Goal: Information Seeking & Learning: Learn about a topic

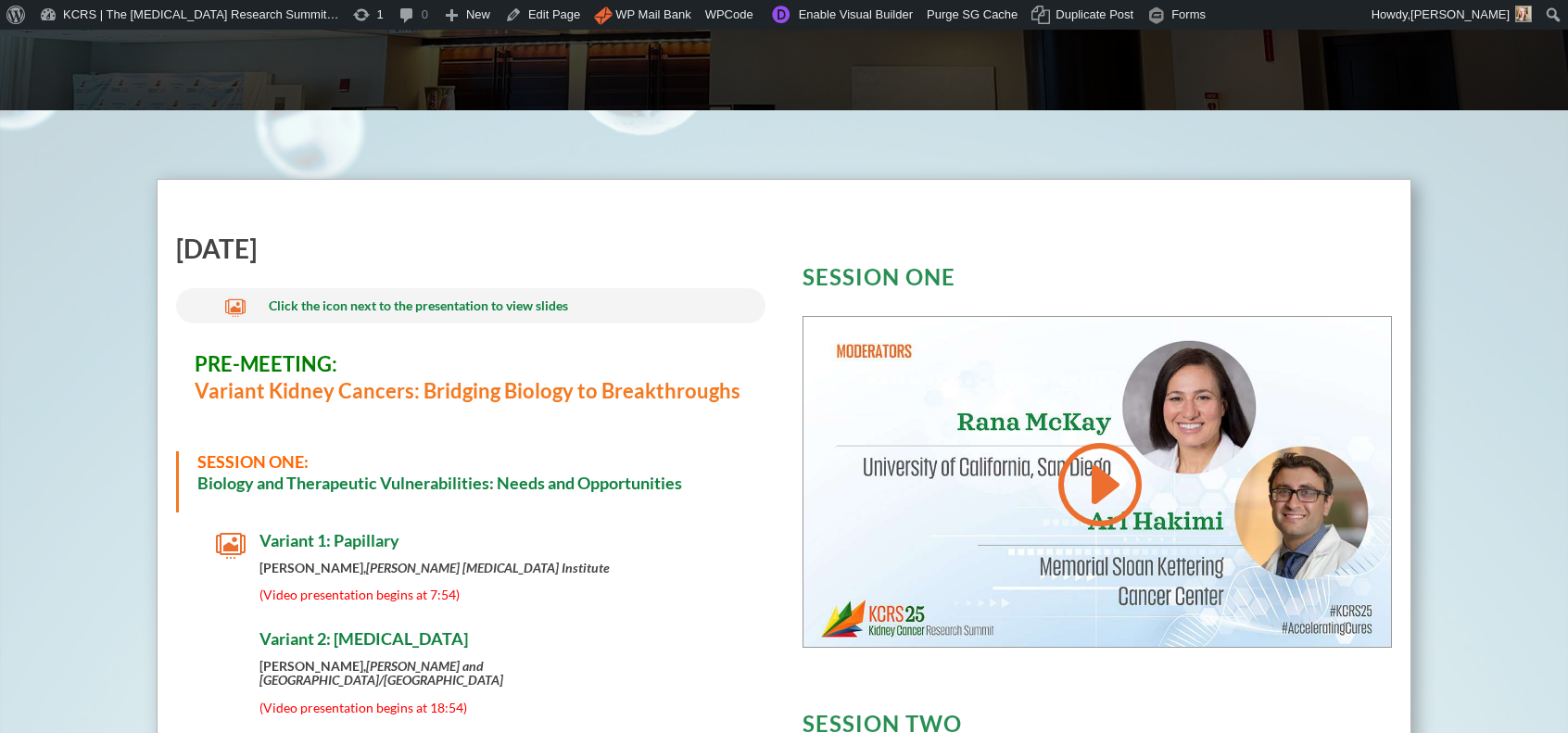
scroll to position [595, 0]
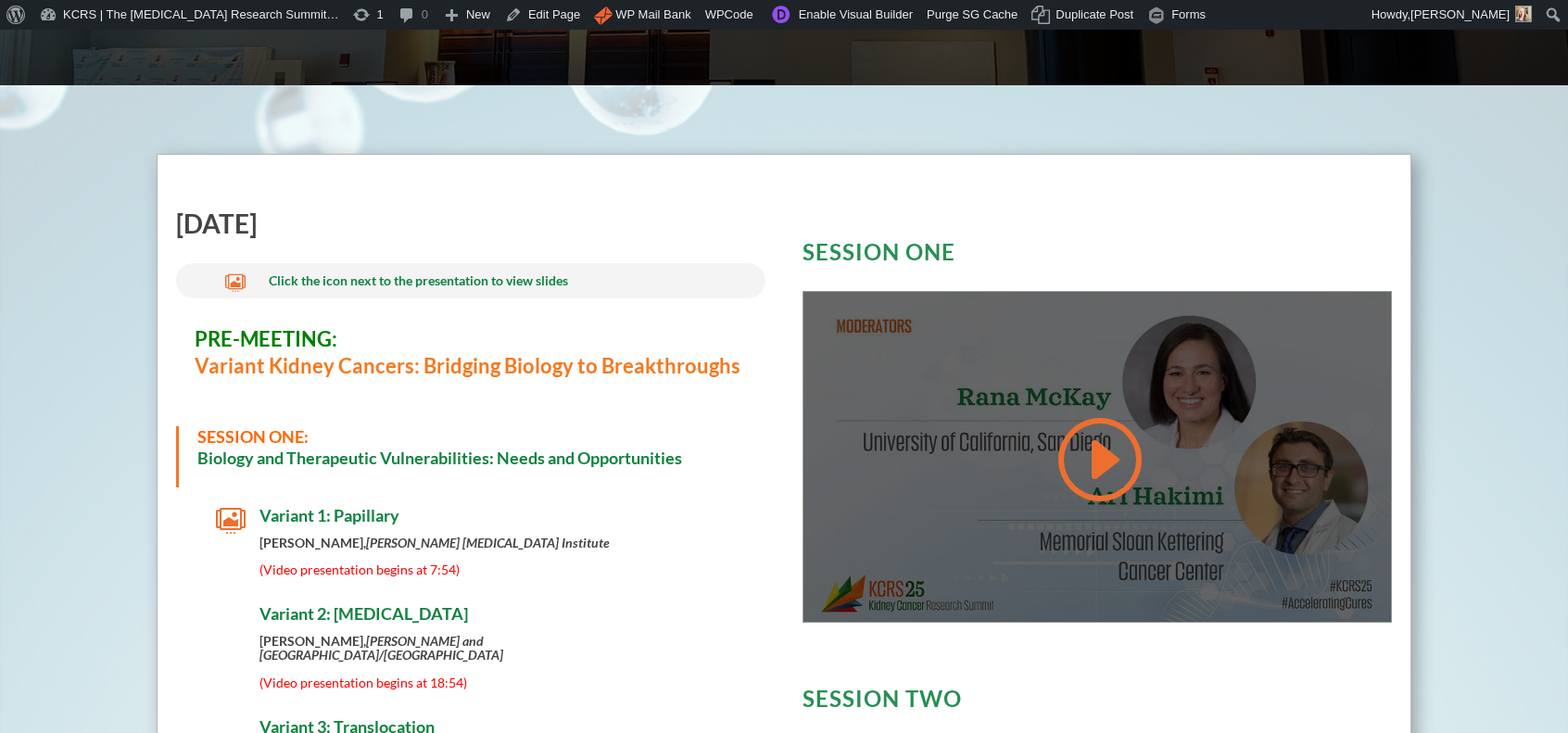
click at [1113, 458] on link at bounding box center [1097, 459] width 89 height 93
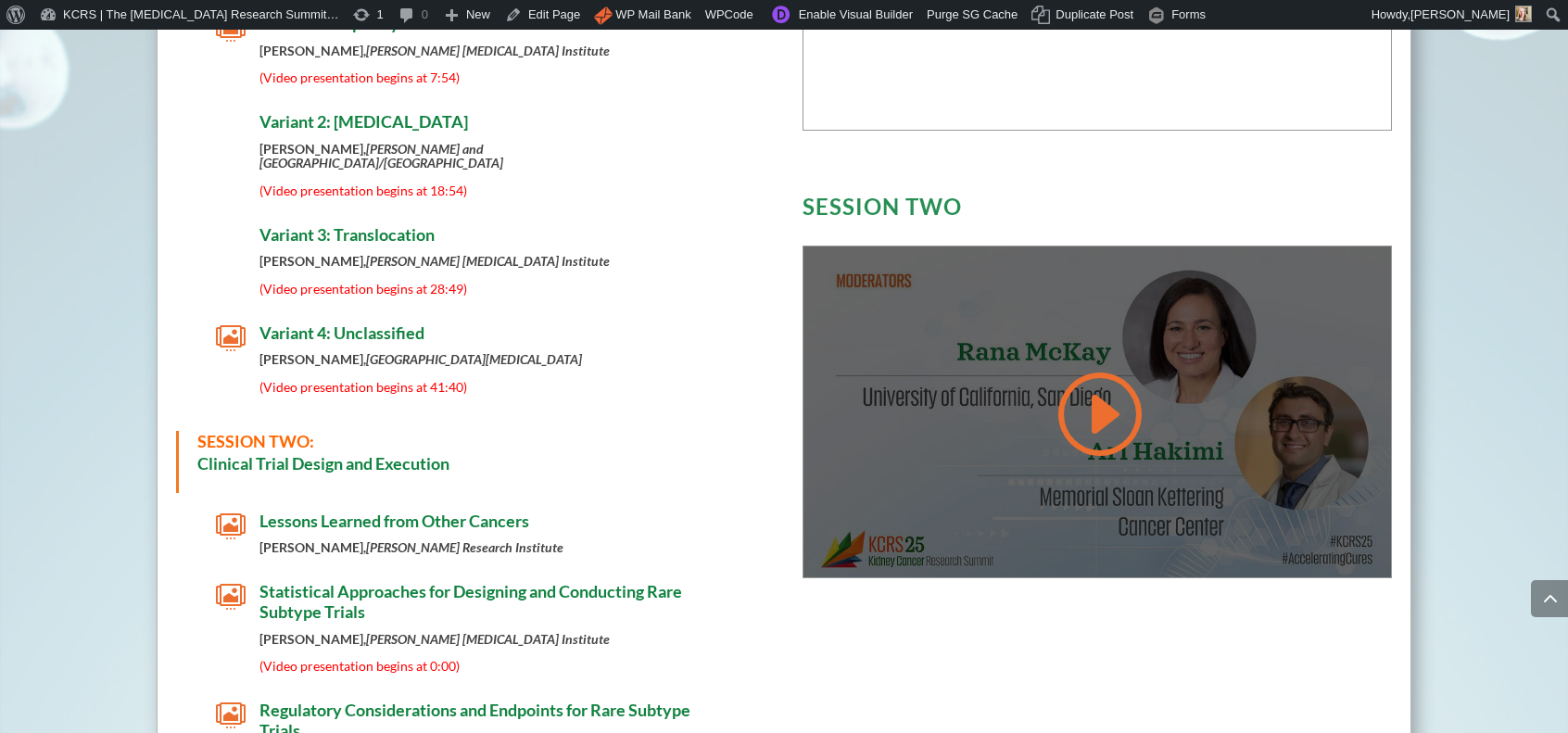
scroll to position [1096, 0]
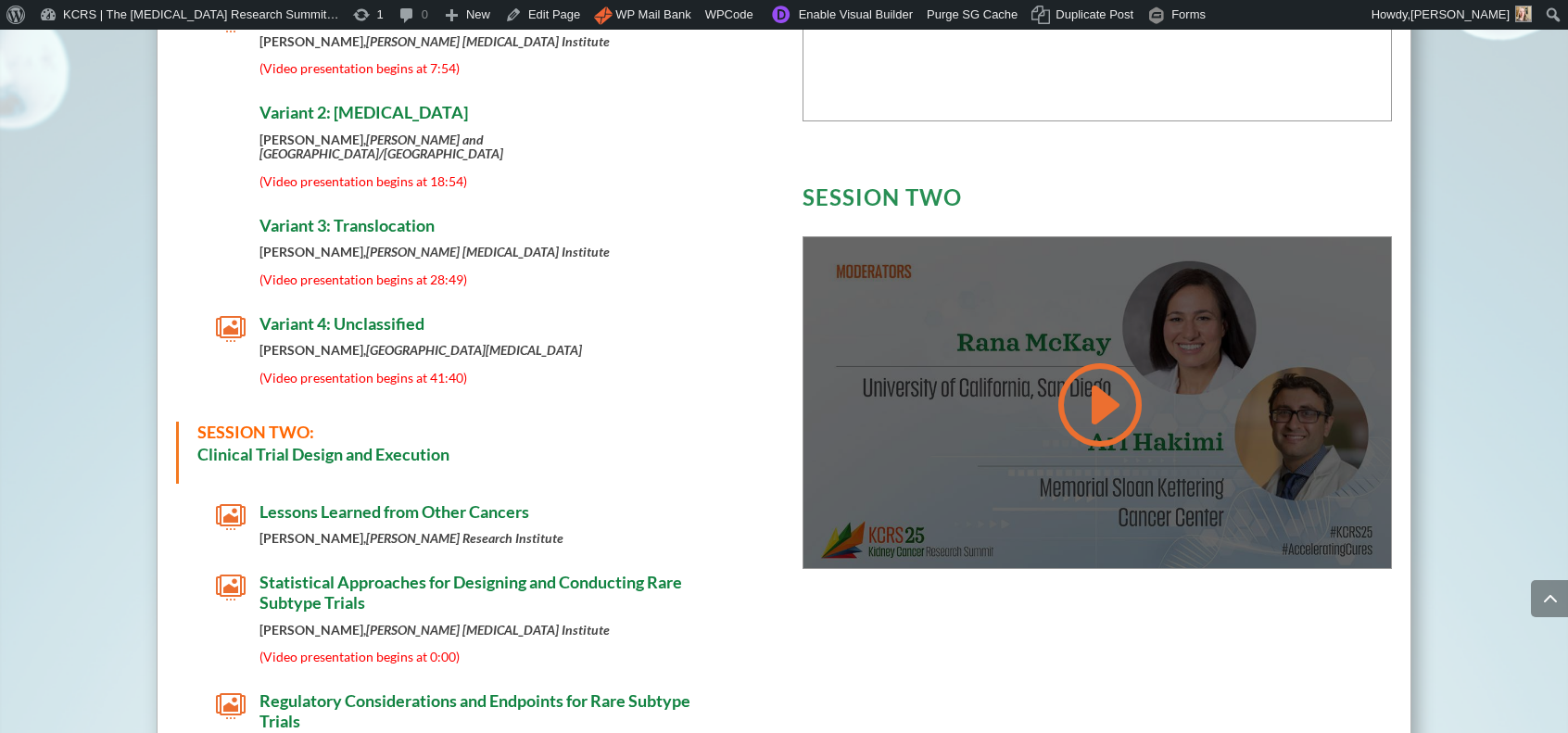
click at [1058, 412] on link at bounding box center [1097, 405] width 89 height 93
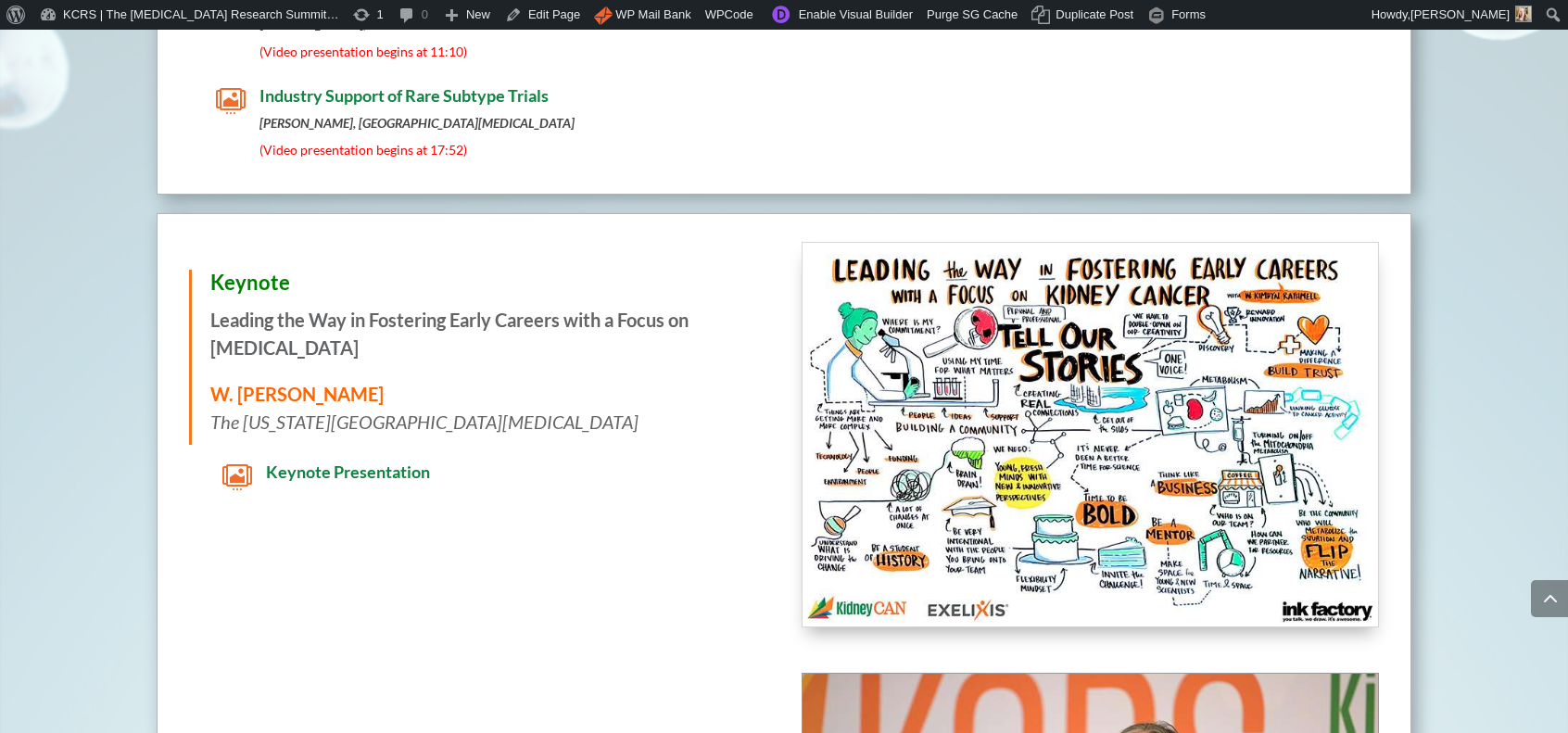
scroll to position [1914, 0]
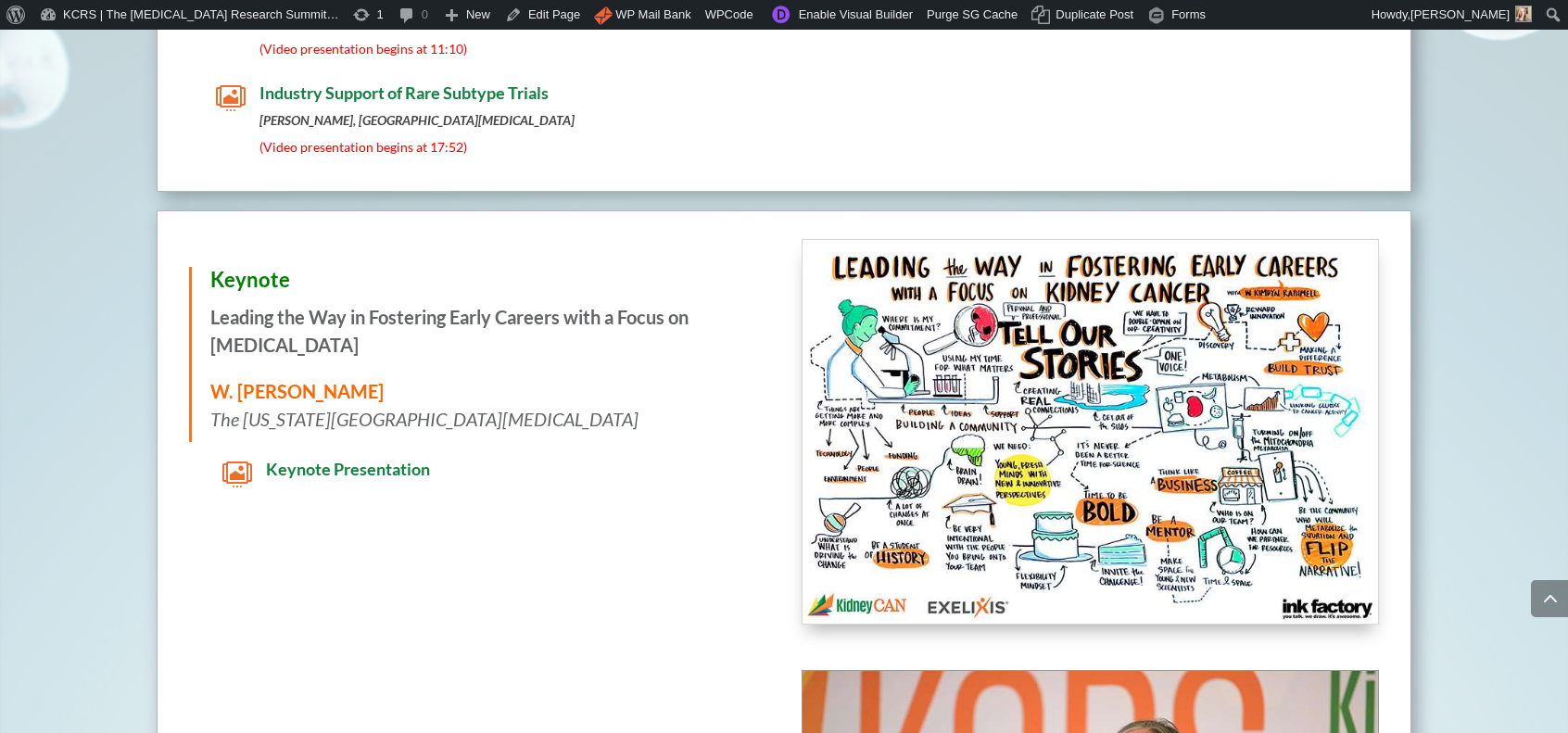
click at [1037, 452] on img at bounding box center [1090, 432] width 575 height 384
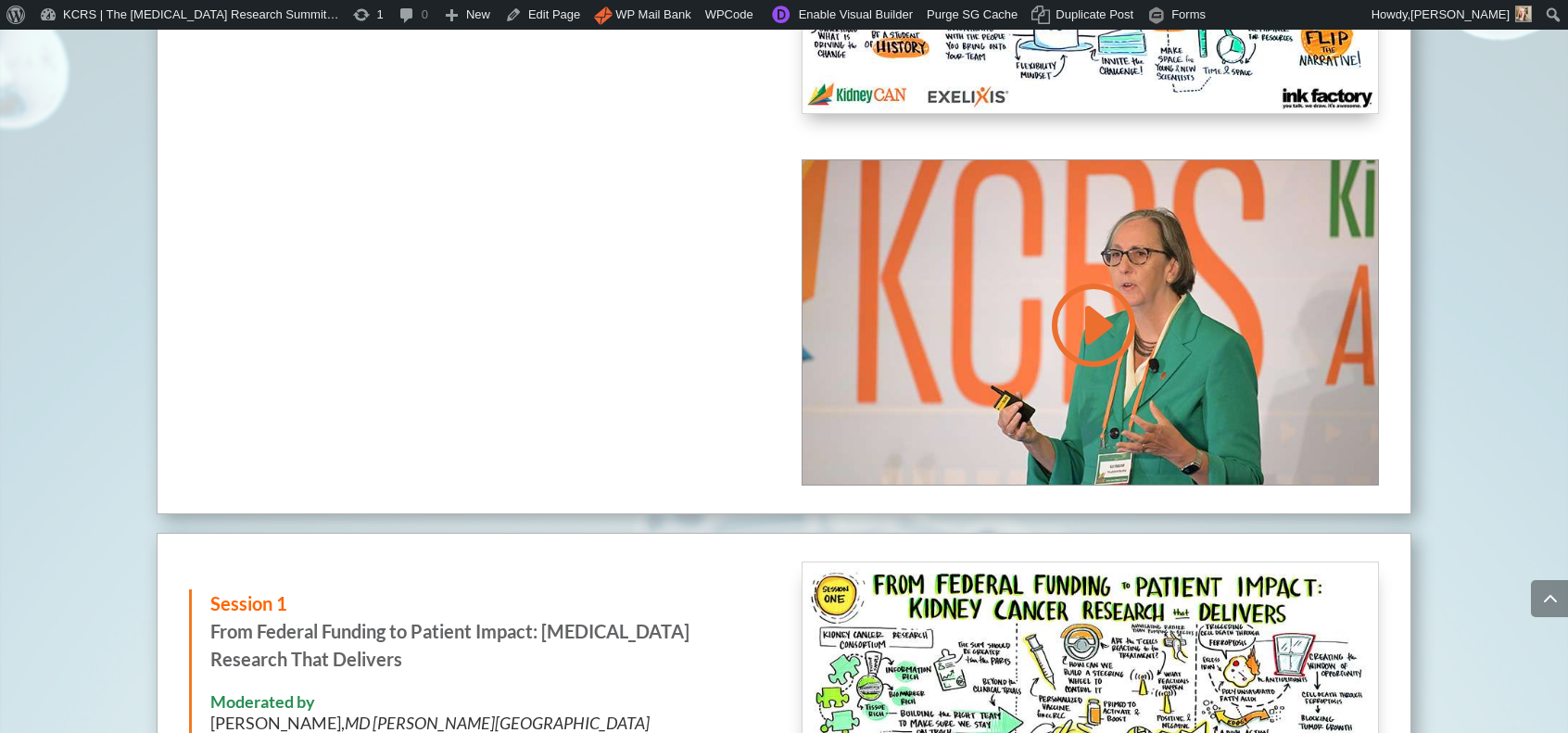
scroll to position [2435, 0]
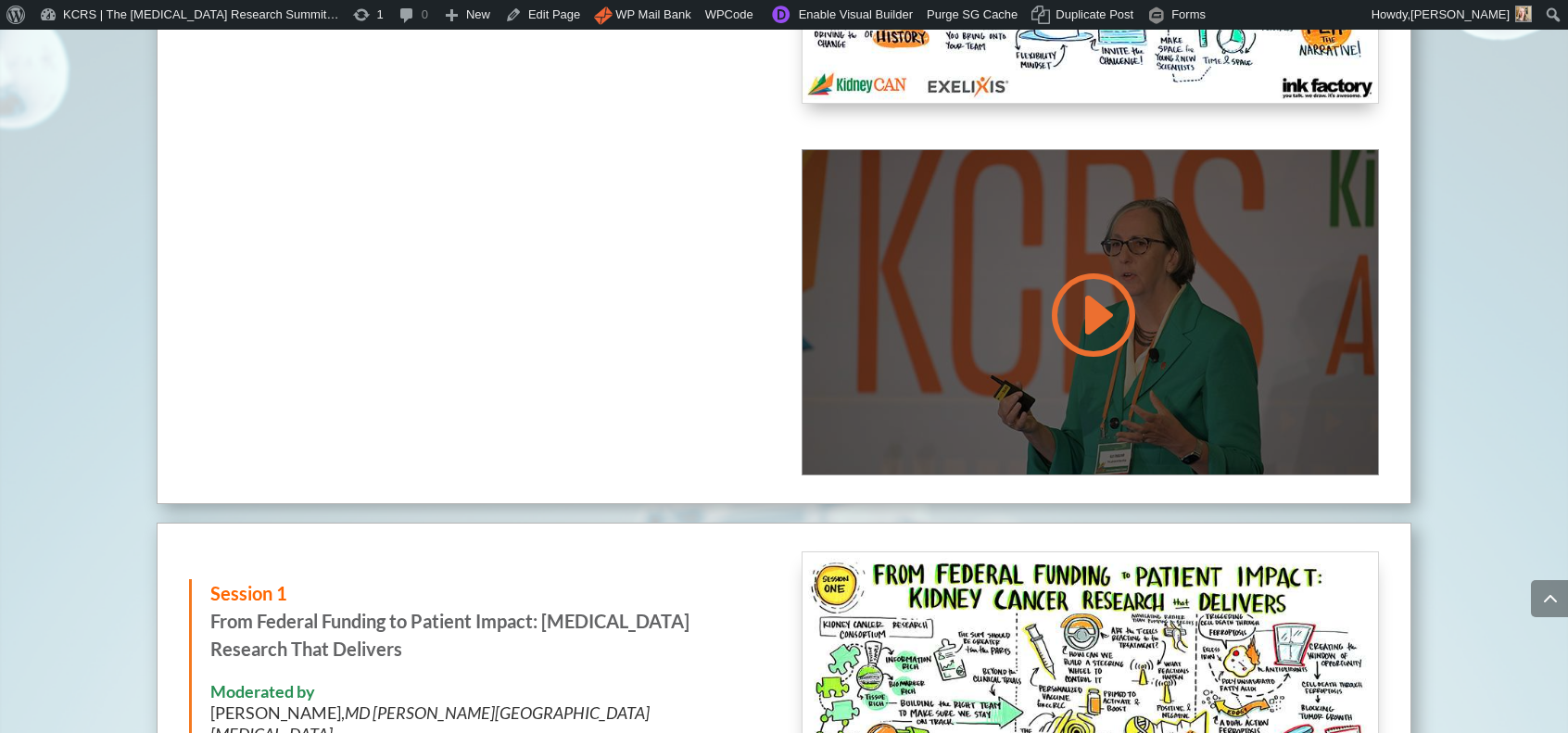
click at [1078, 297] on link at bounding box center [1090, 314] width 89 height 93
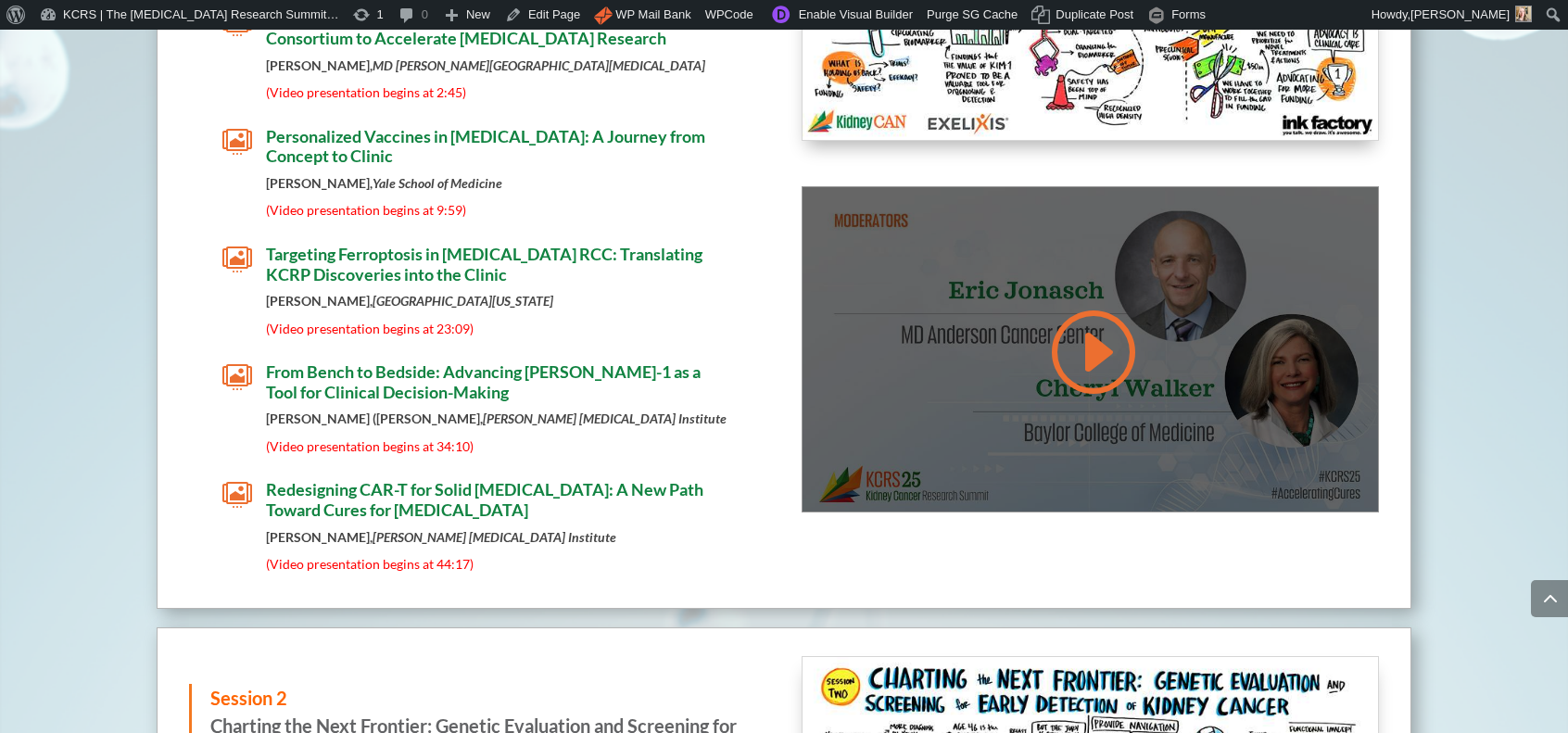
scroll to position [3240, 0]
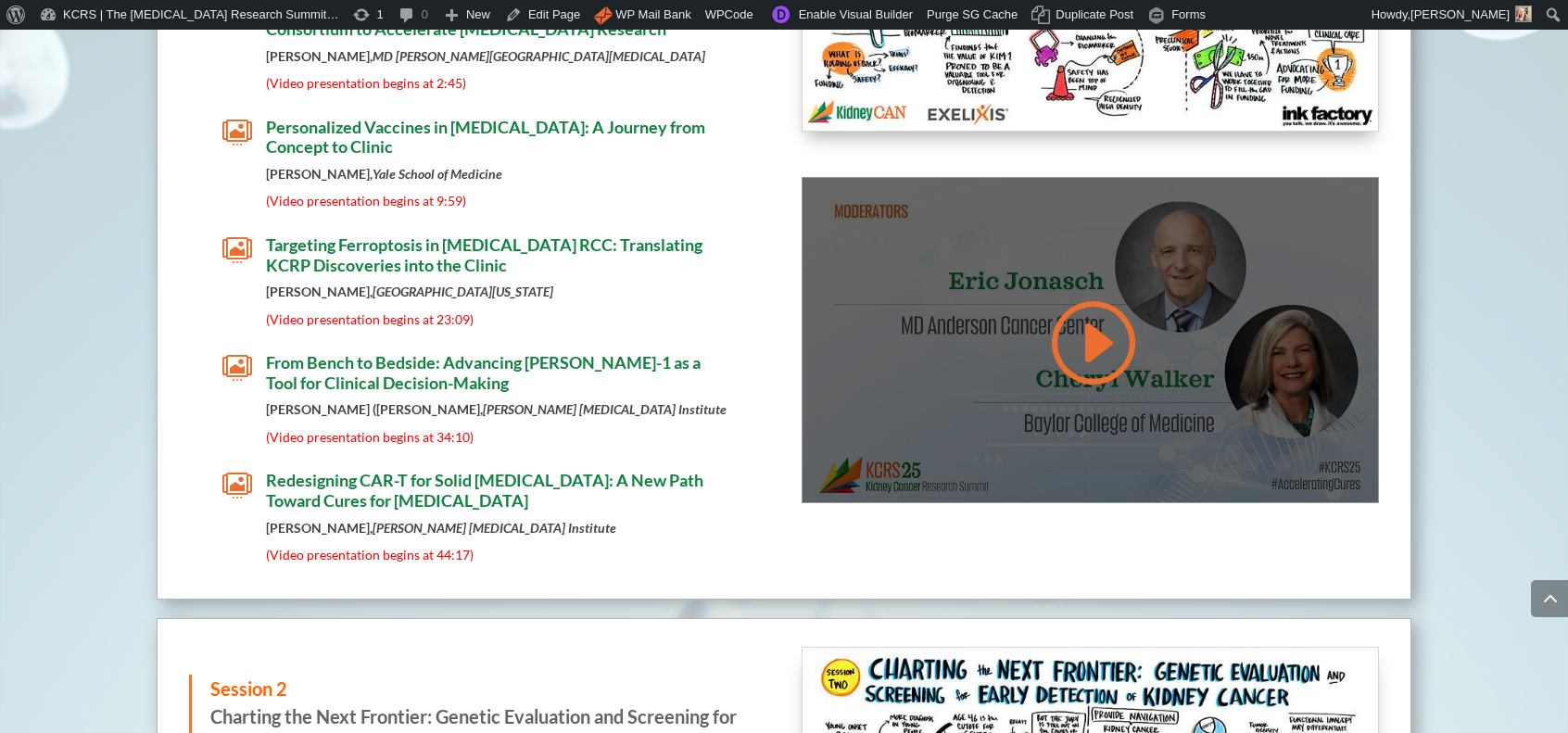
click at [977, 303] on div at bounding box center [1090, 340] width 575 height 323
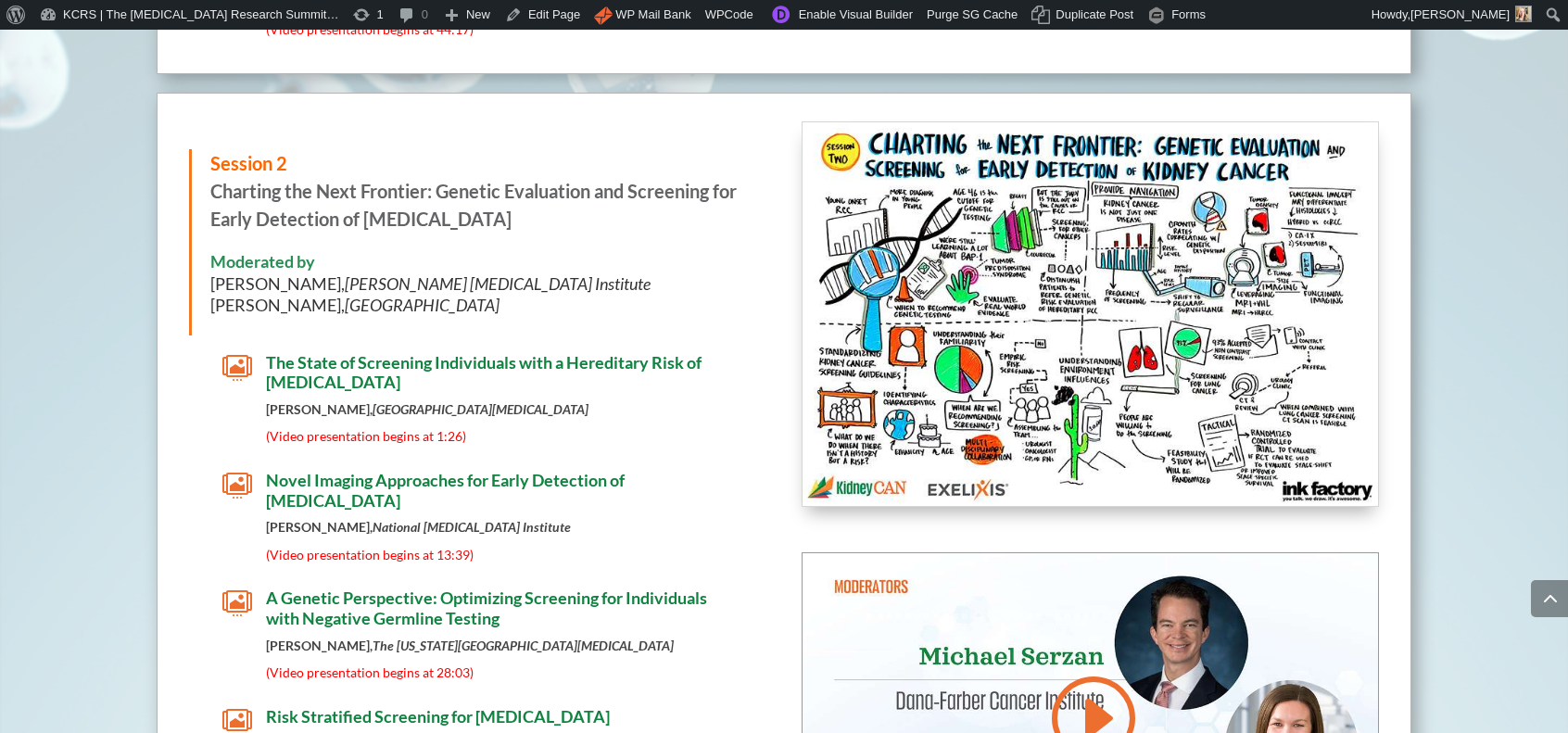
scroll to position [3982, 0]
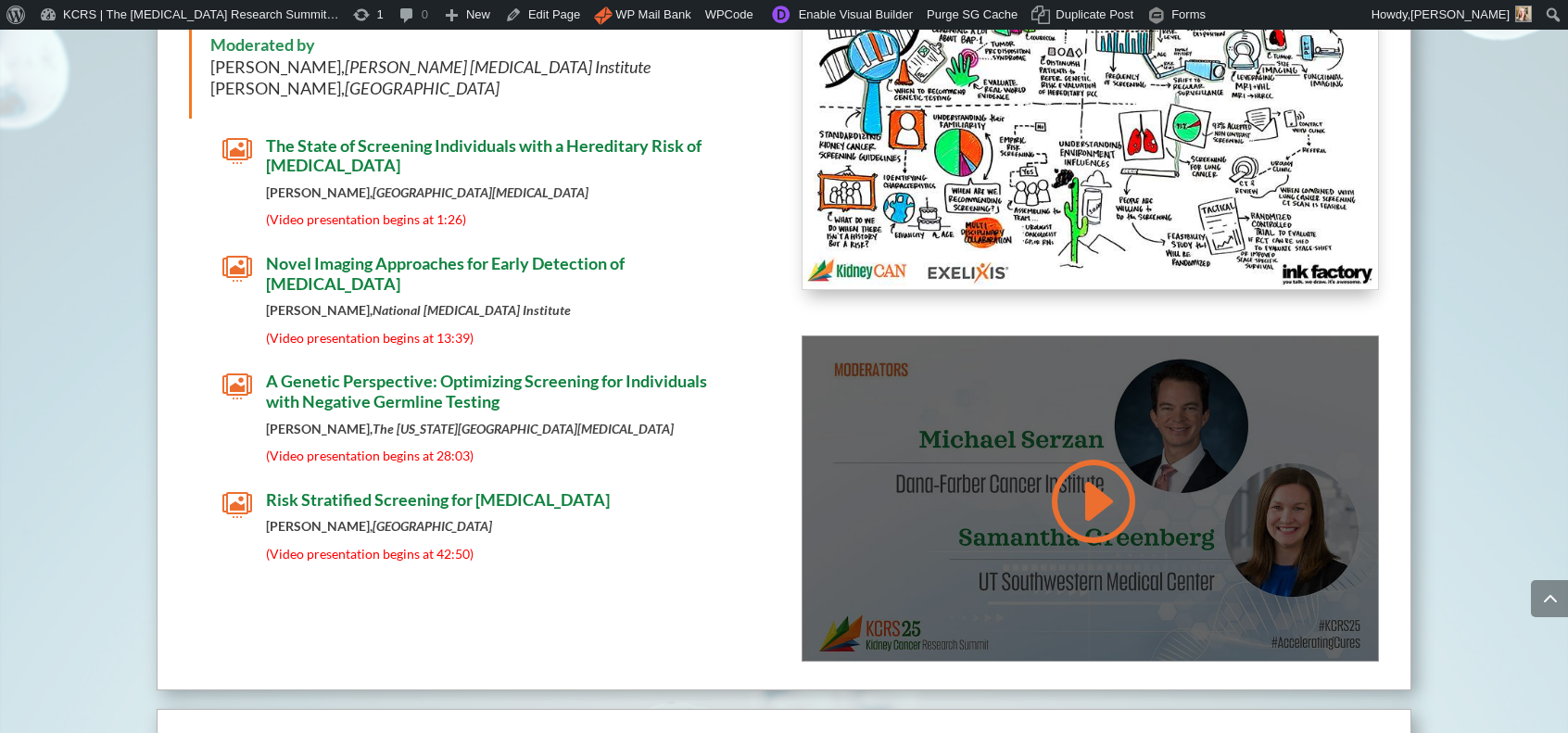
click at [1087, 462] on link at bounding box center [1090, 501] width 89 height 93
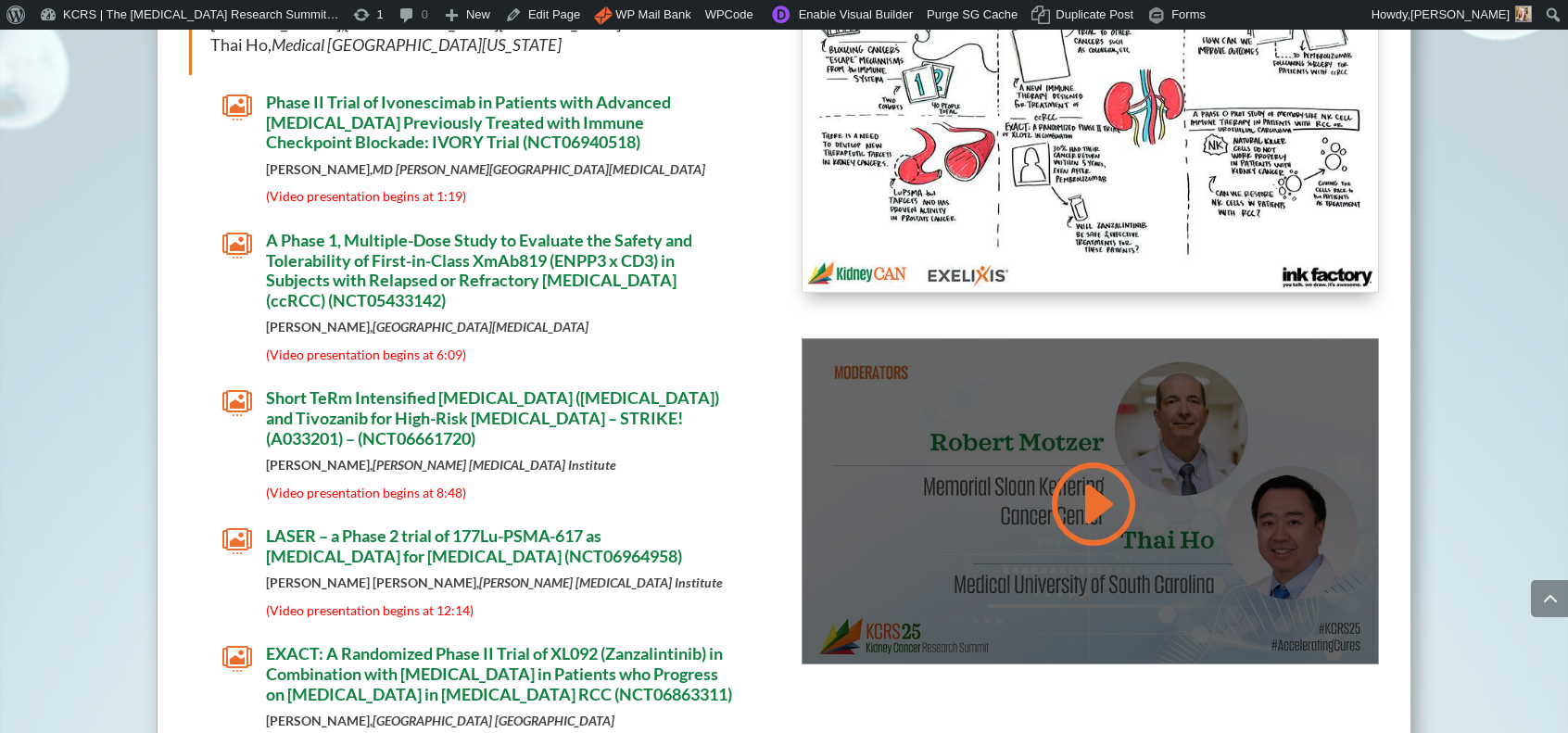
scroll to position [4819, 0]
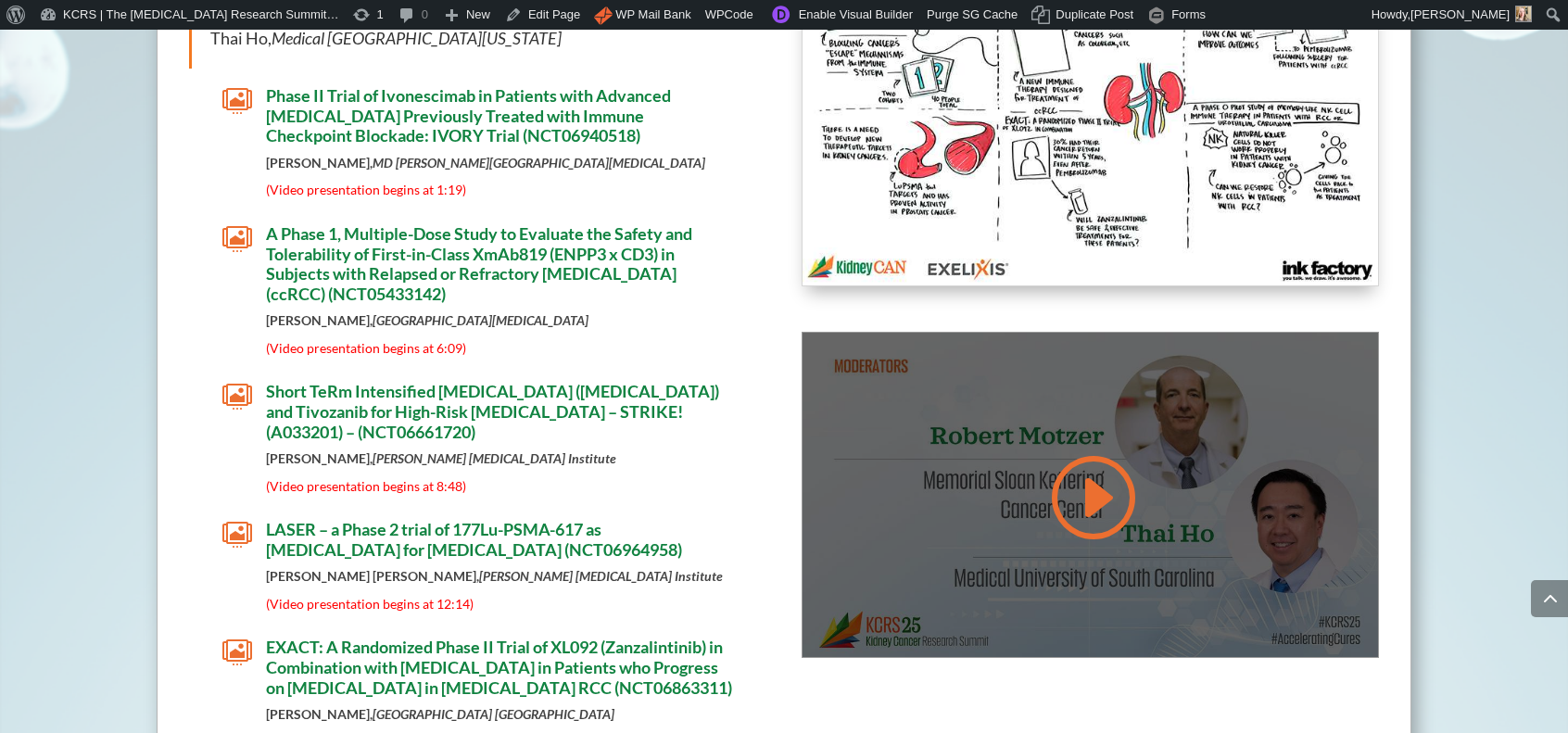
click at [998, 506] on div at bounding box center [1090, 495] width 575 height 323
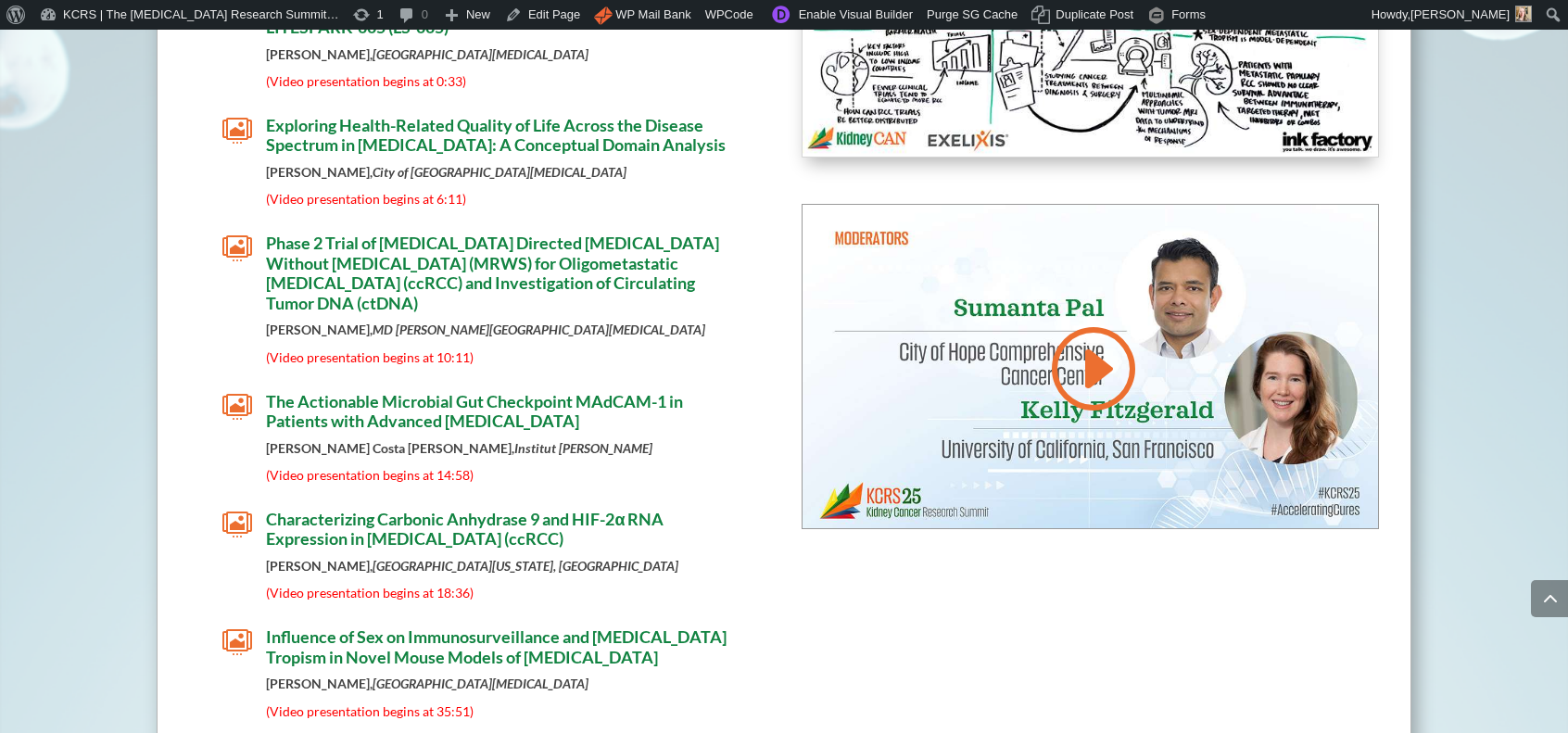
scroll to position [6029, 0]
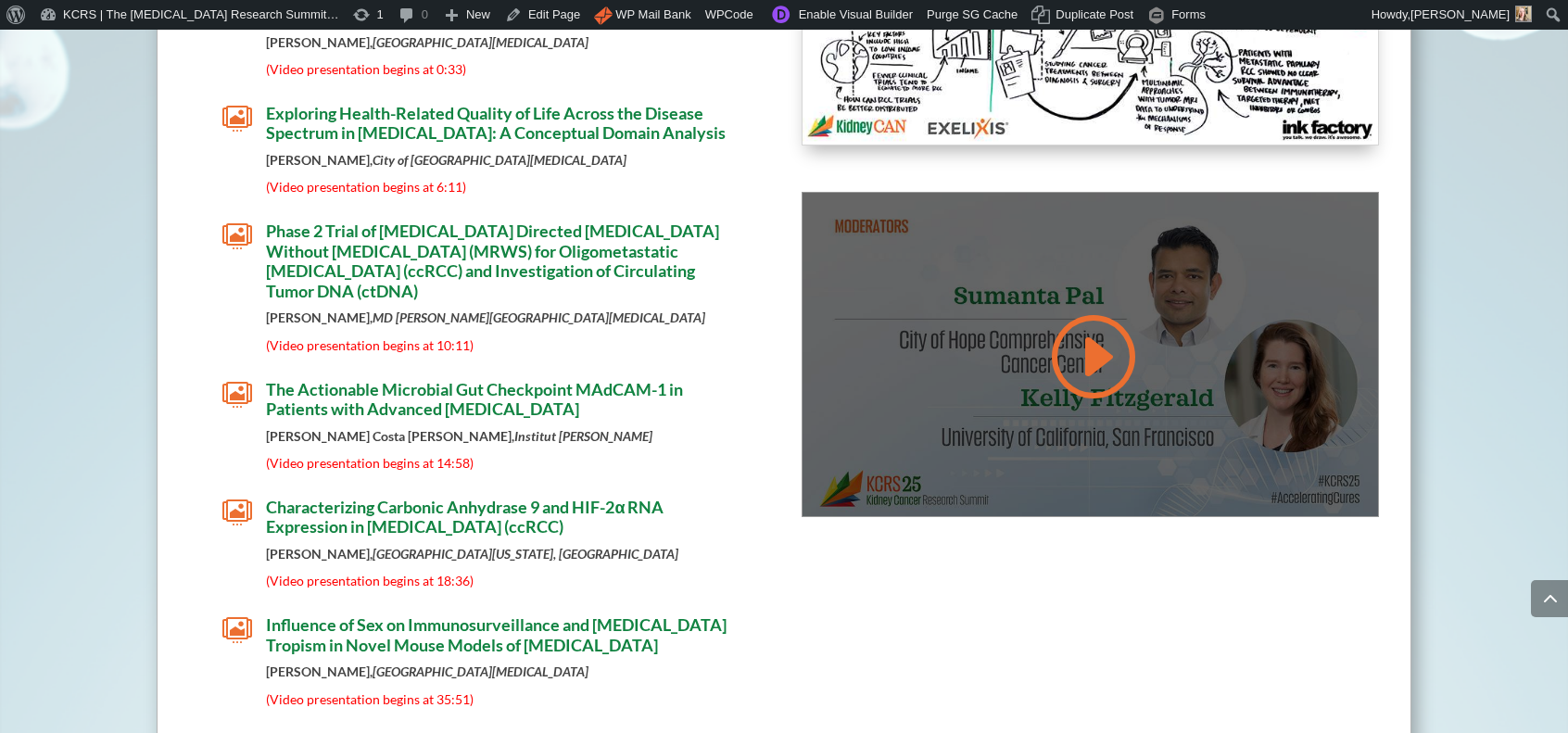
click at [931, 431] on div at bounding box center [1090, 354] width 575 height 323
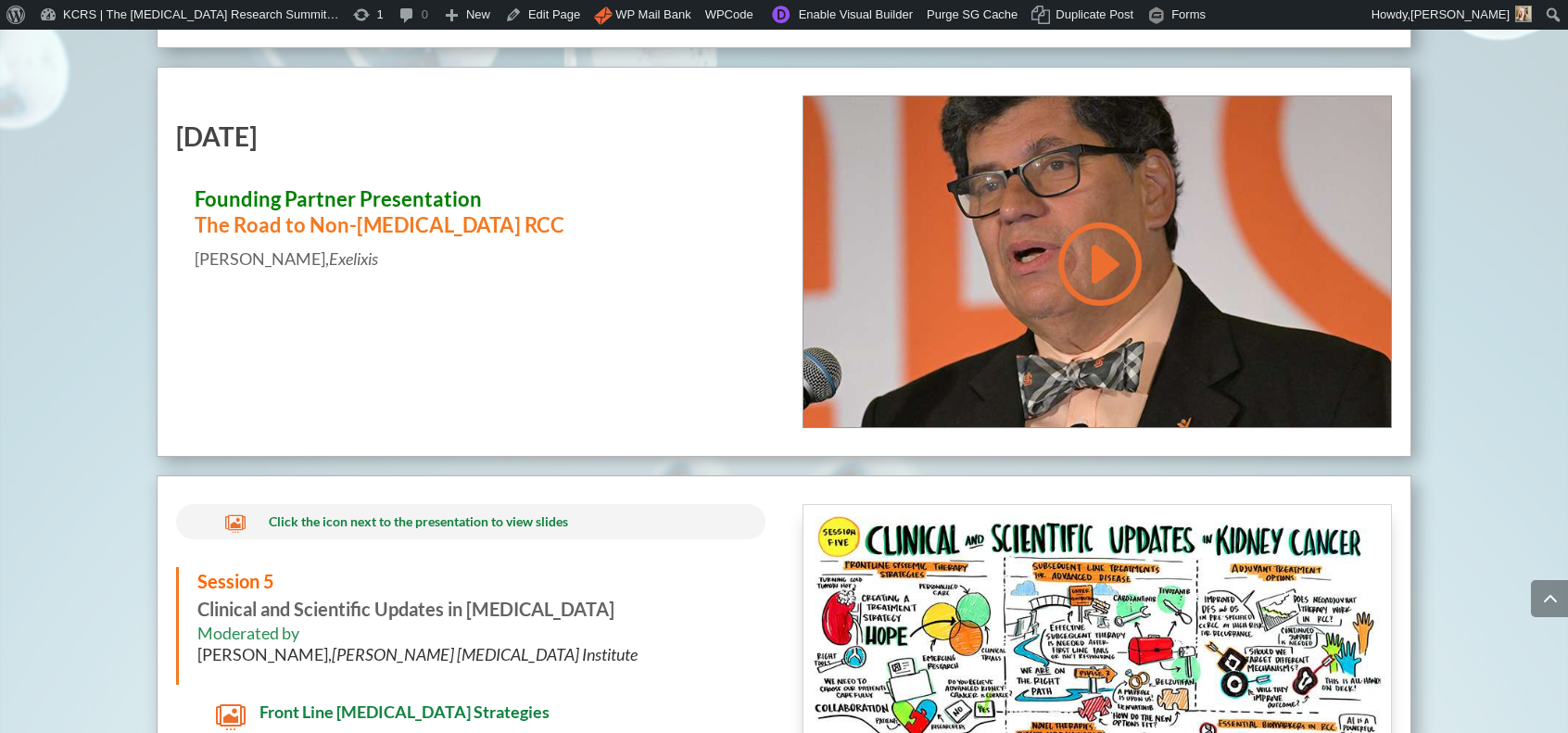
scroll to position [7145, 0]
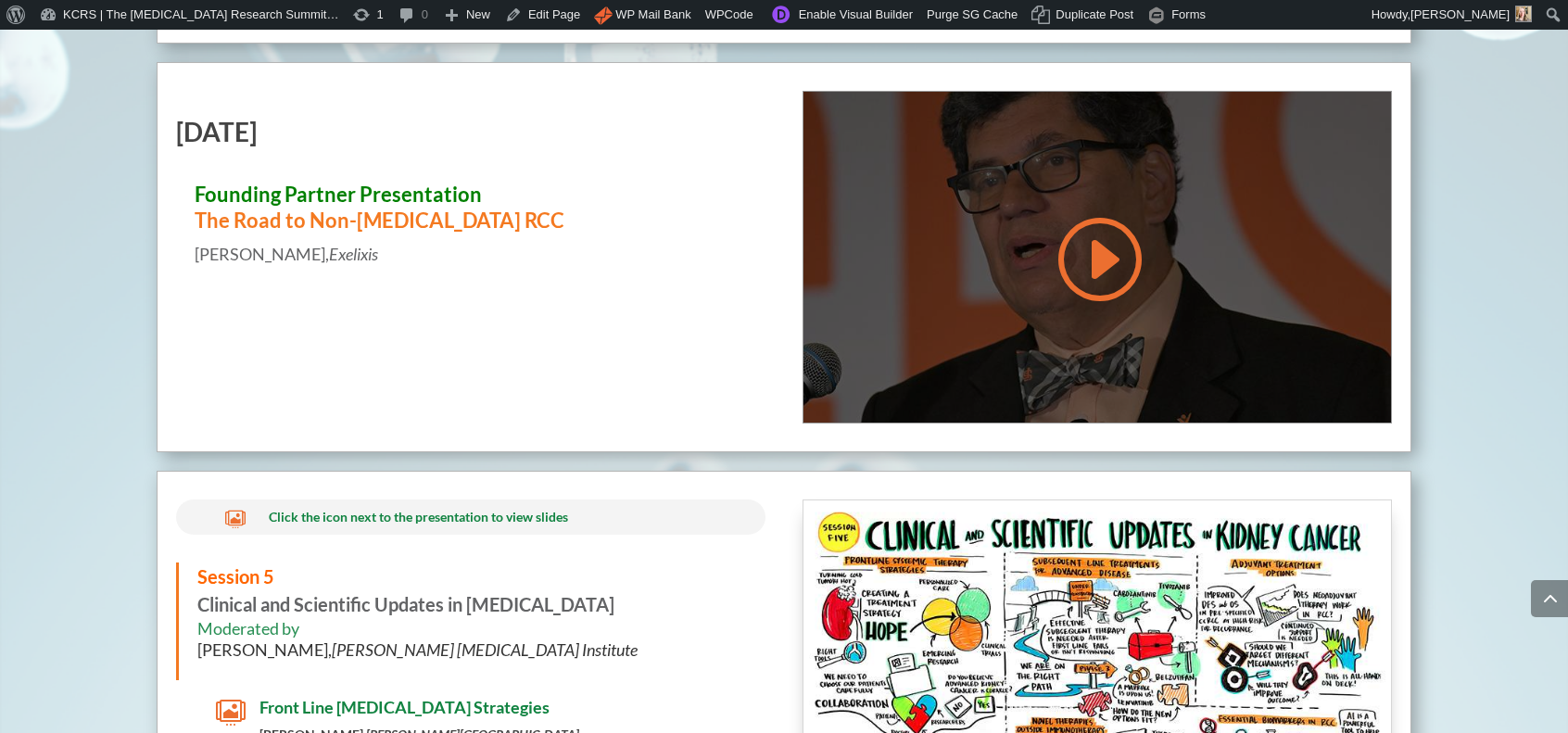
click at [971, 367] on div at bounding box center [1098, 257] width 588 height 331
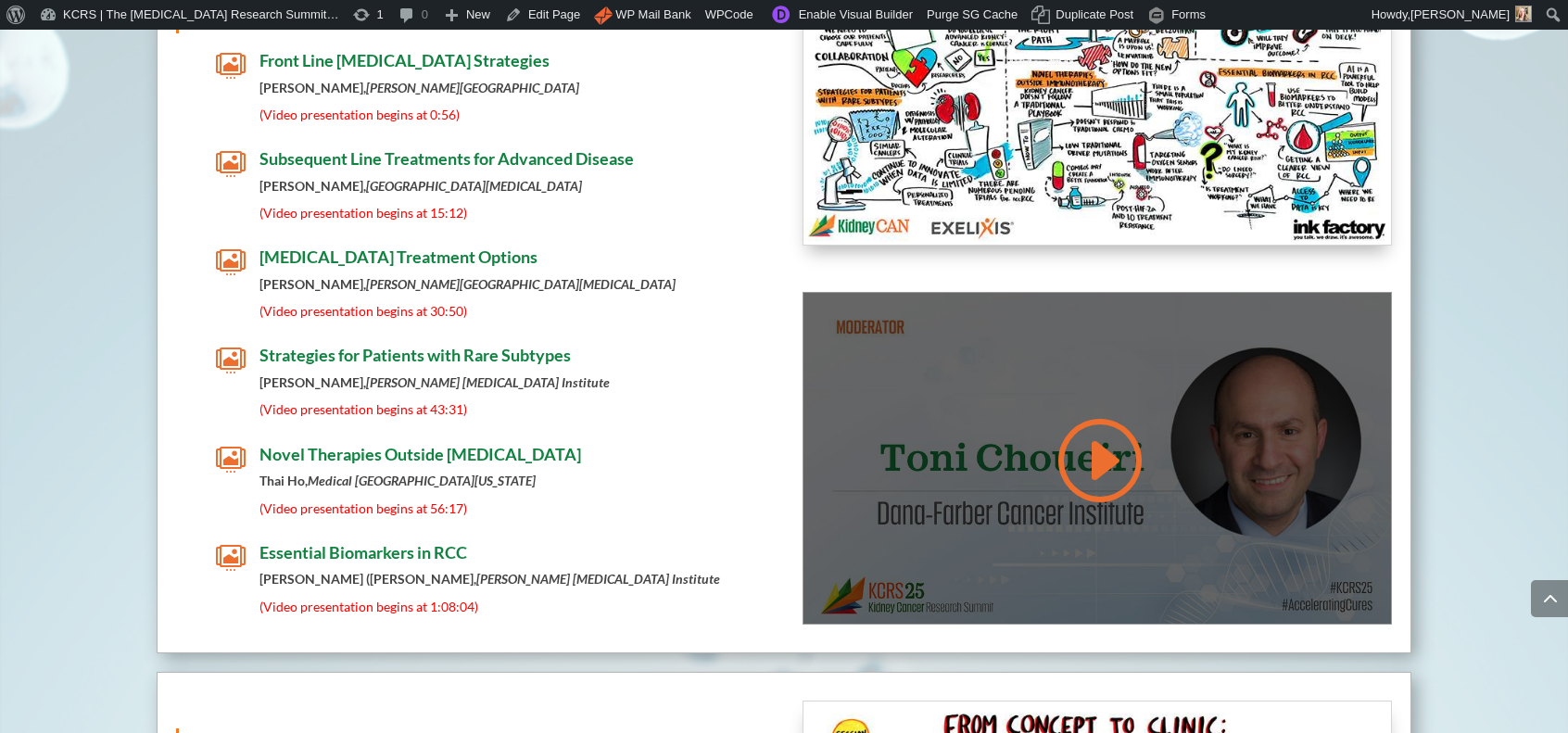
scroll to position [7793, 0]
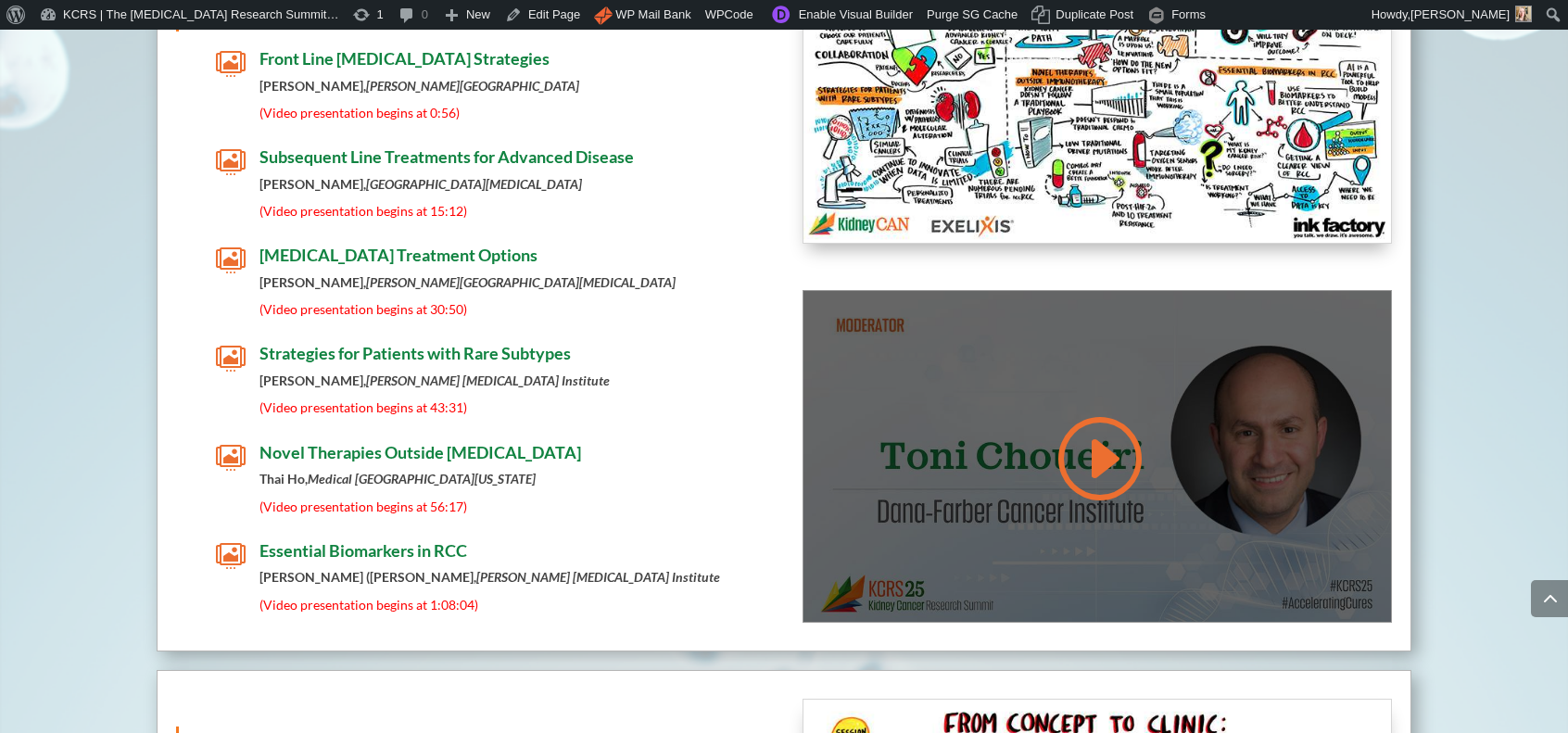
click at [1083, 437] on link at bounding box center [1097, 458] width 89 height 93
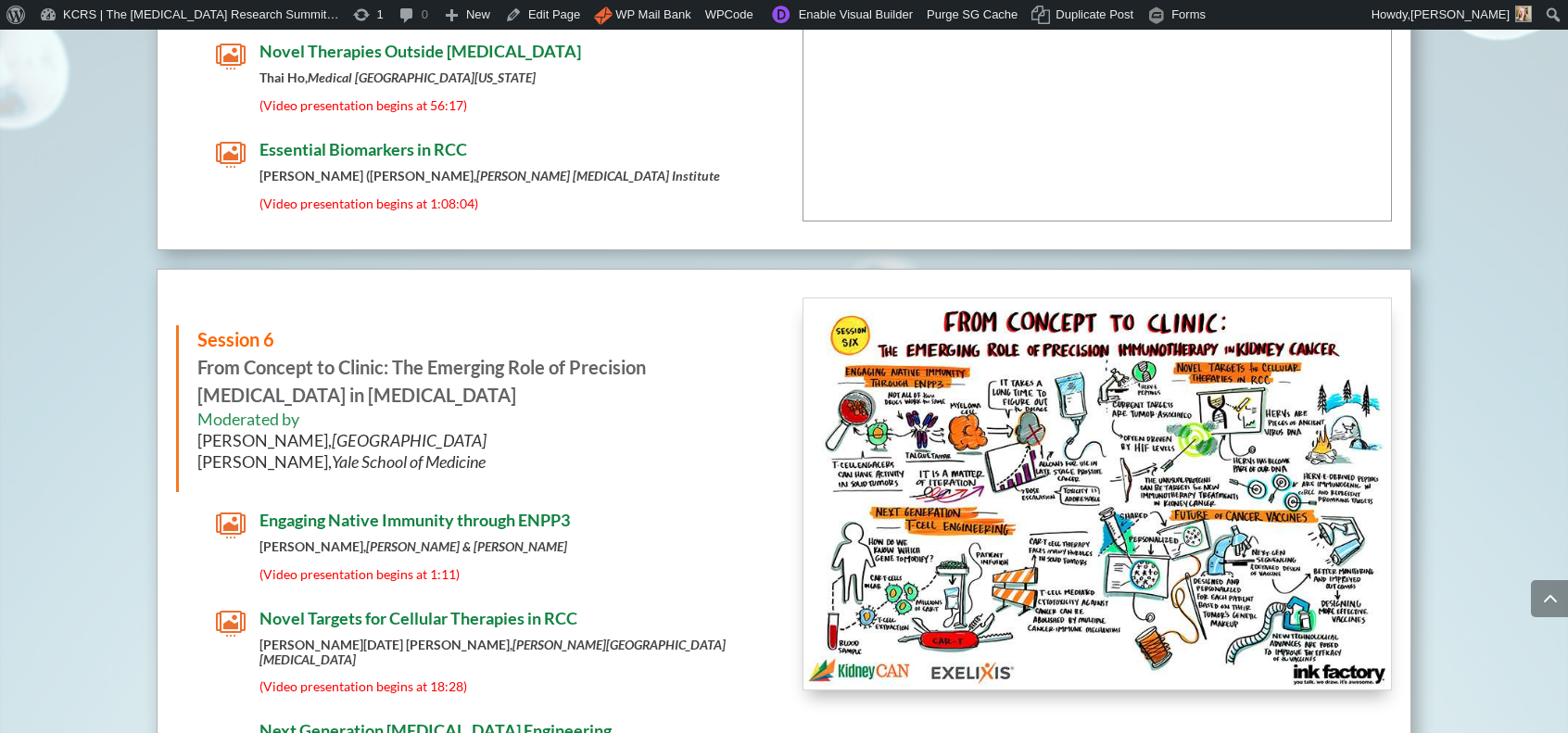
scroll to position [8295, 0]
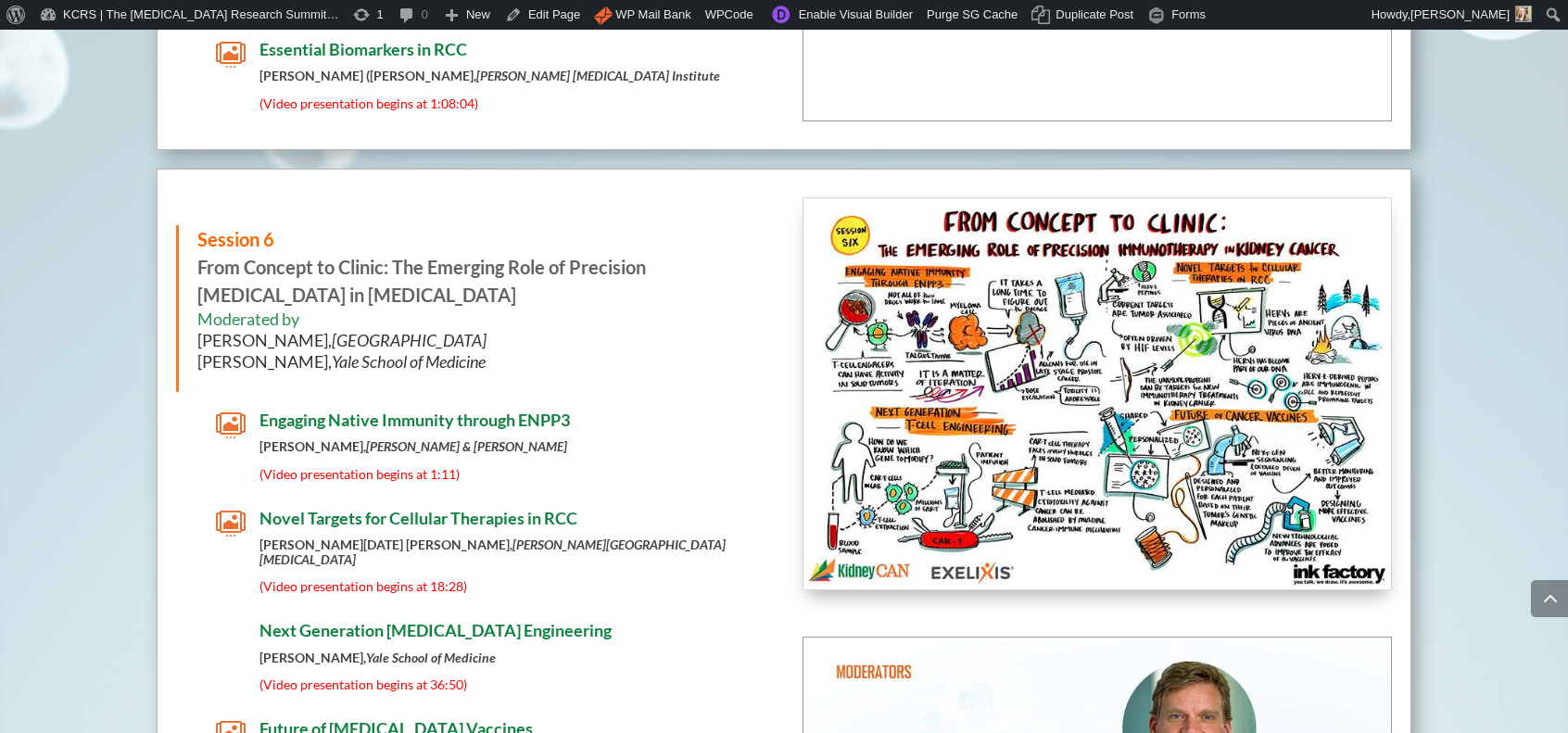
click at [1033, 477] on img at bounding box center [1098, 394] width 588 height 391
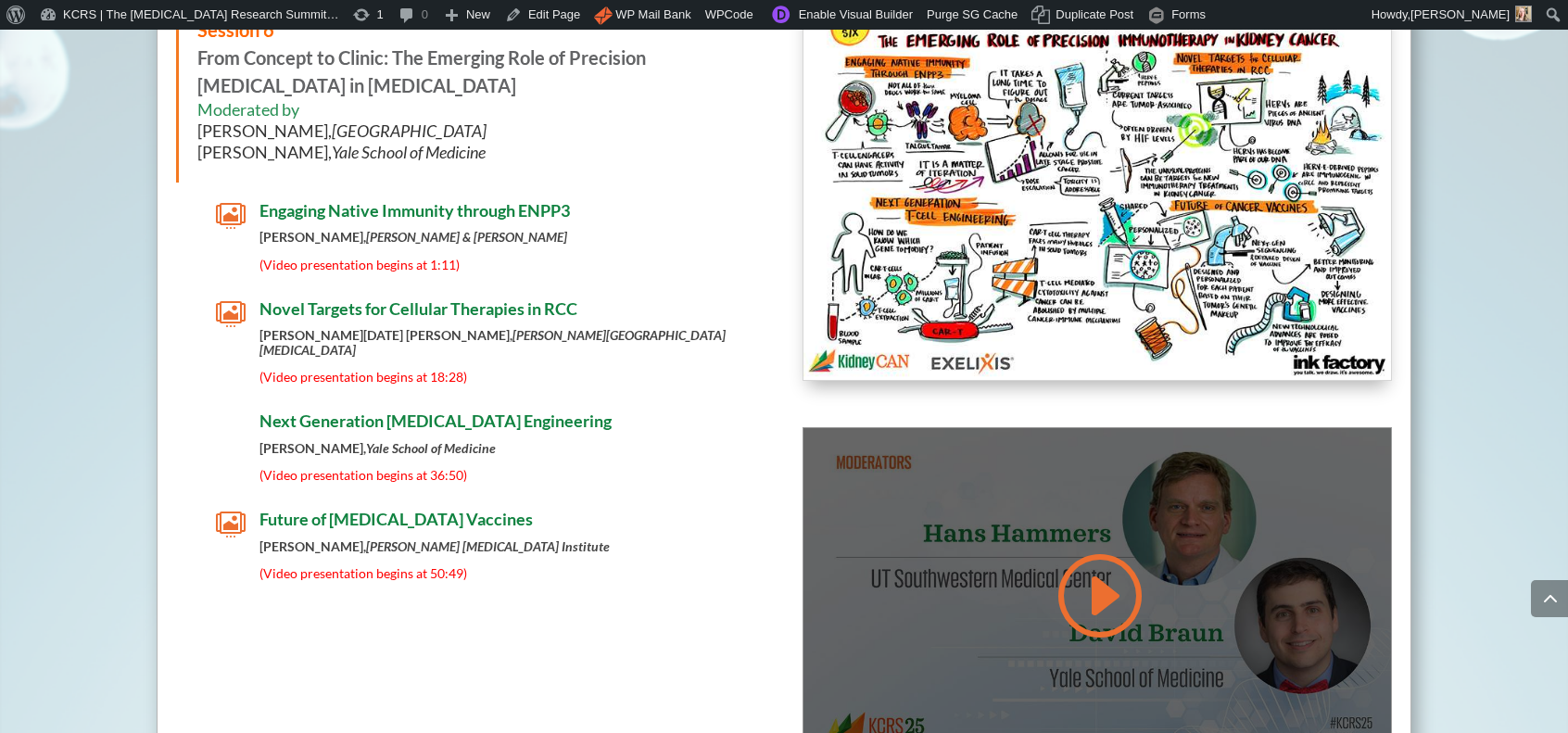
scroll to position [8519, 0]
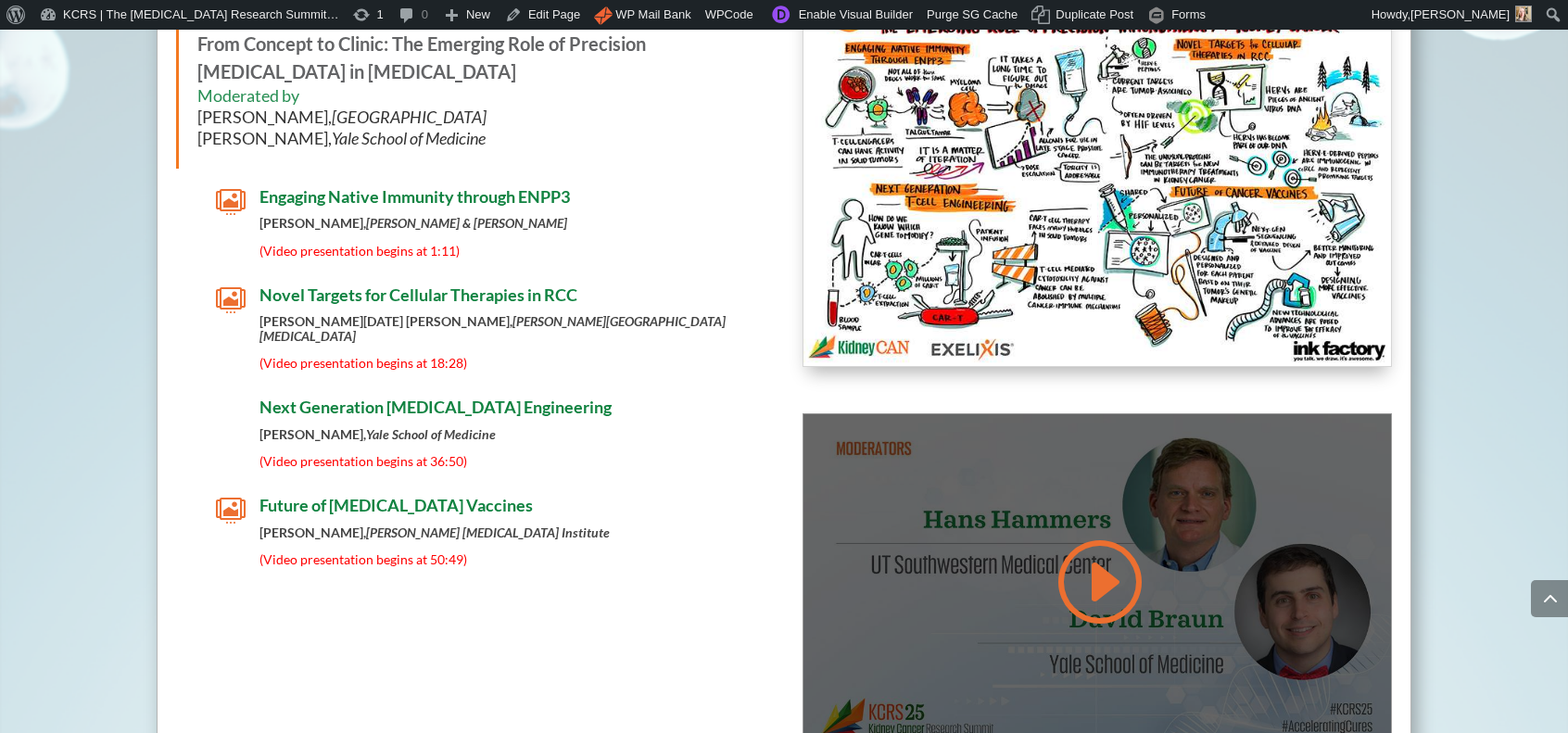
click at [999, 545] on div at bounding box center [1098, 580] width 588 height 331
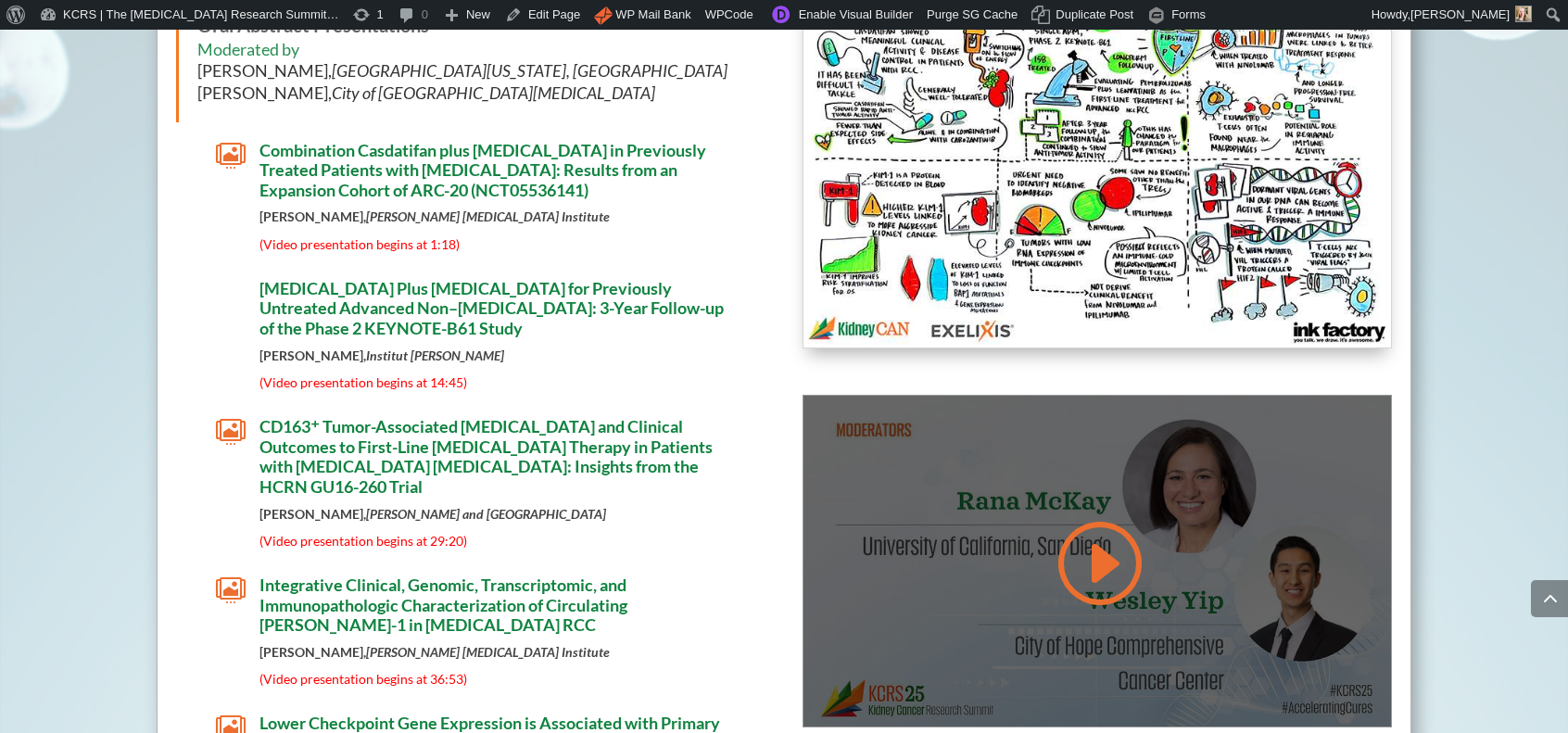
scroll to position [9392, 0]
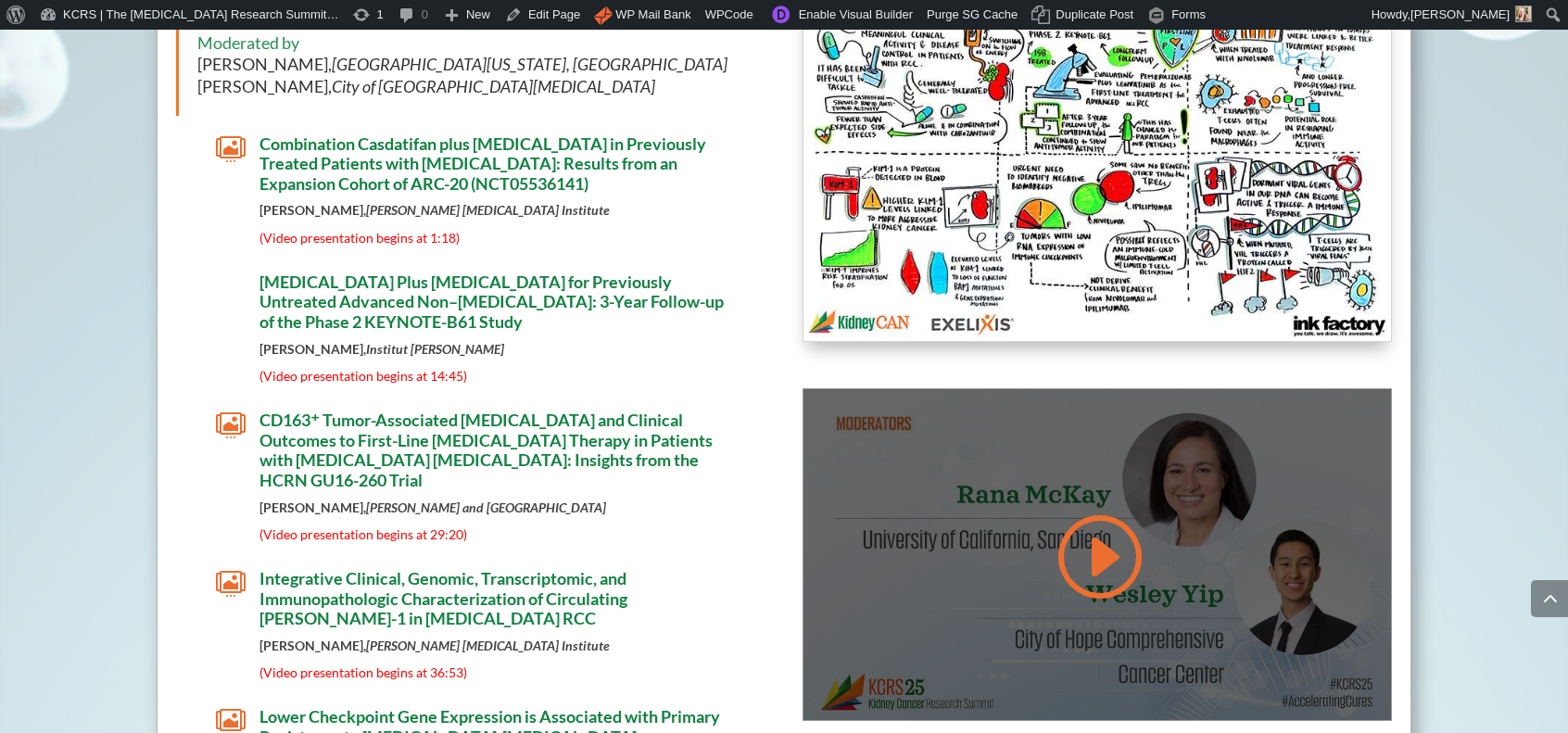
click at [1082, 533] on link at bounding box center [1097, 557] width 89 height 93
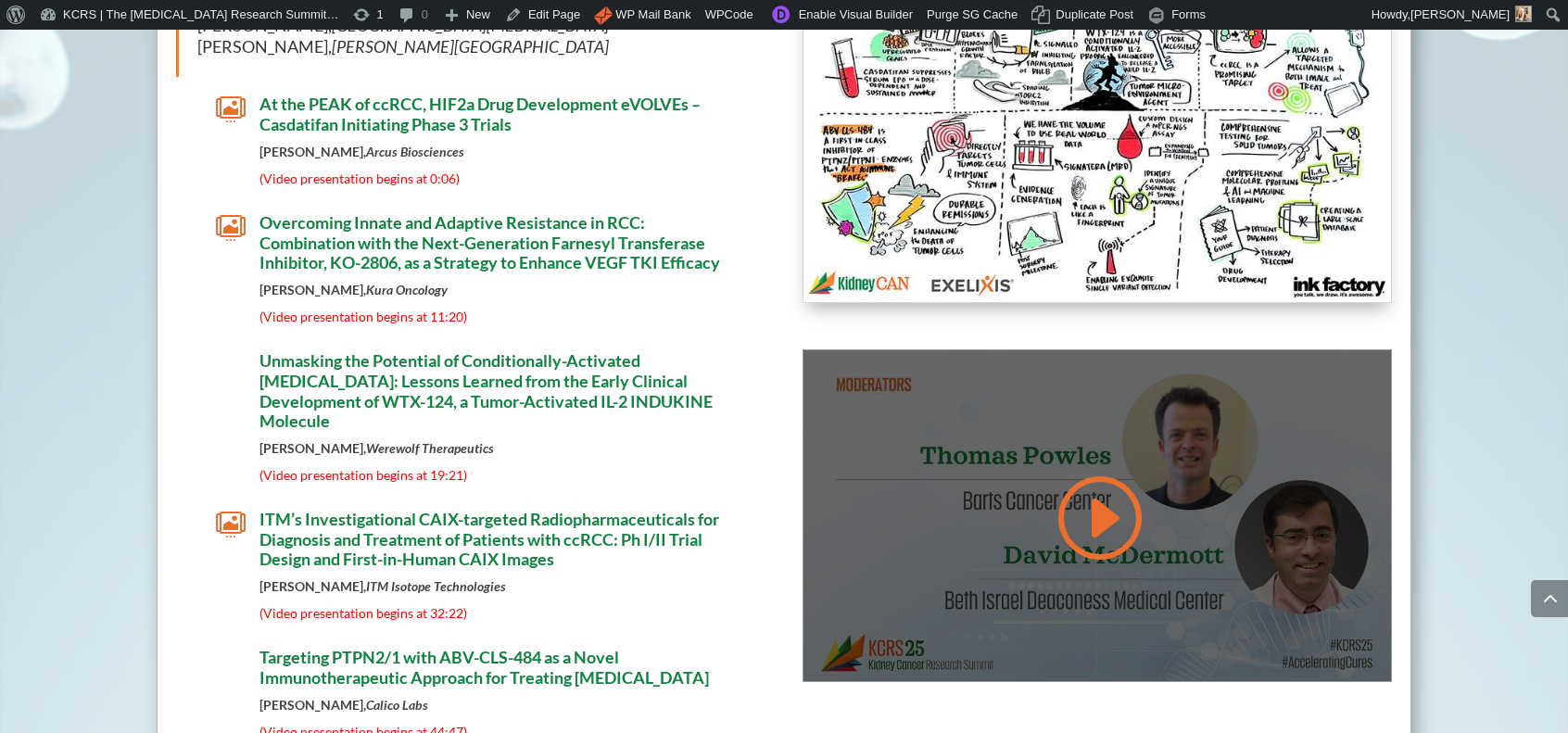
scroll to position [10507, 0]
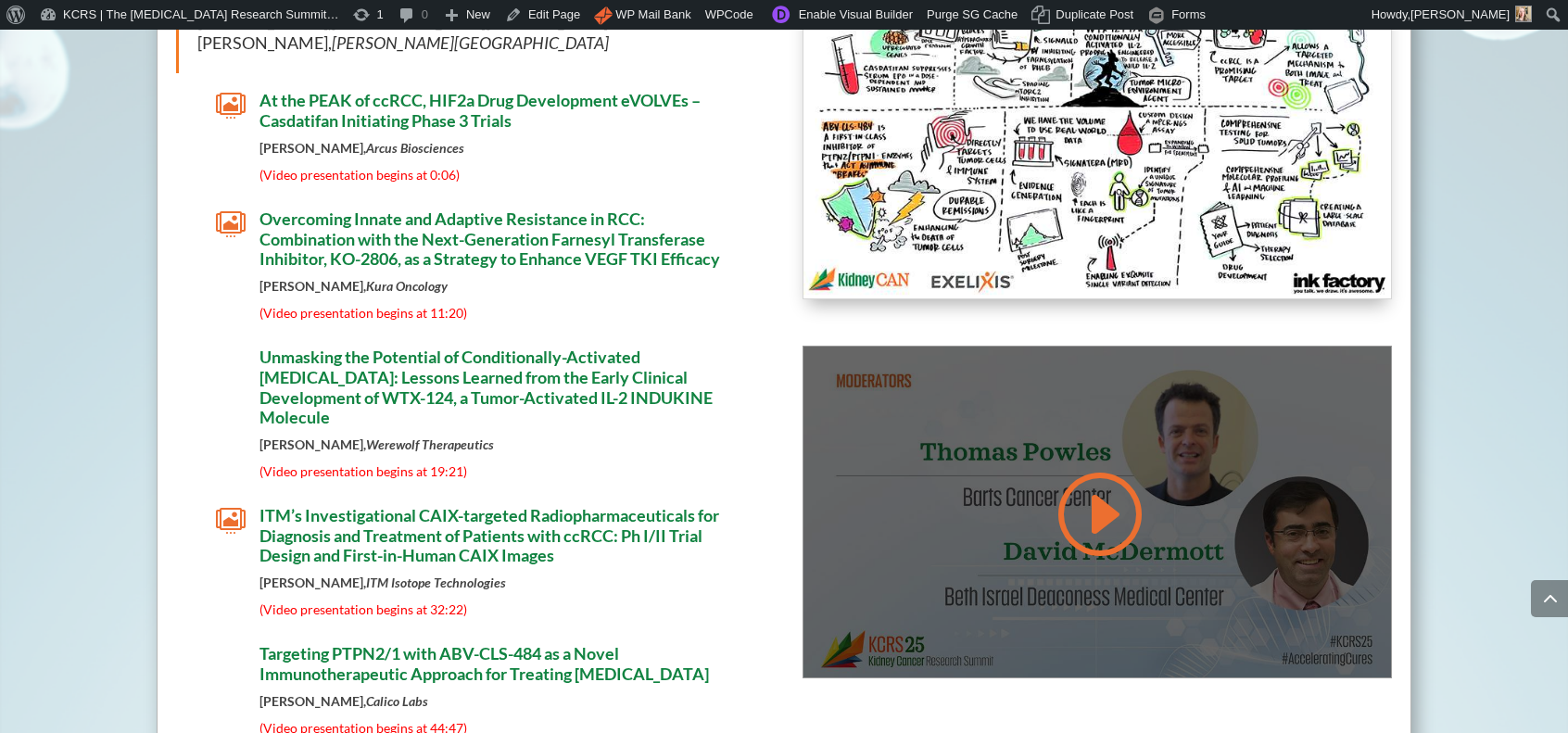
click at [1024, 498] on div at bounding box center [1098, 512] width 588 height 331
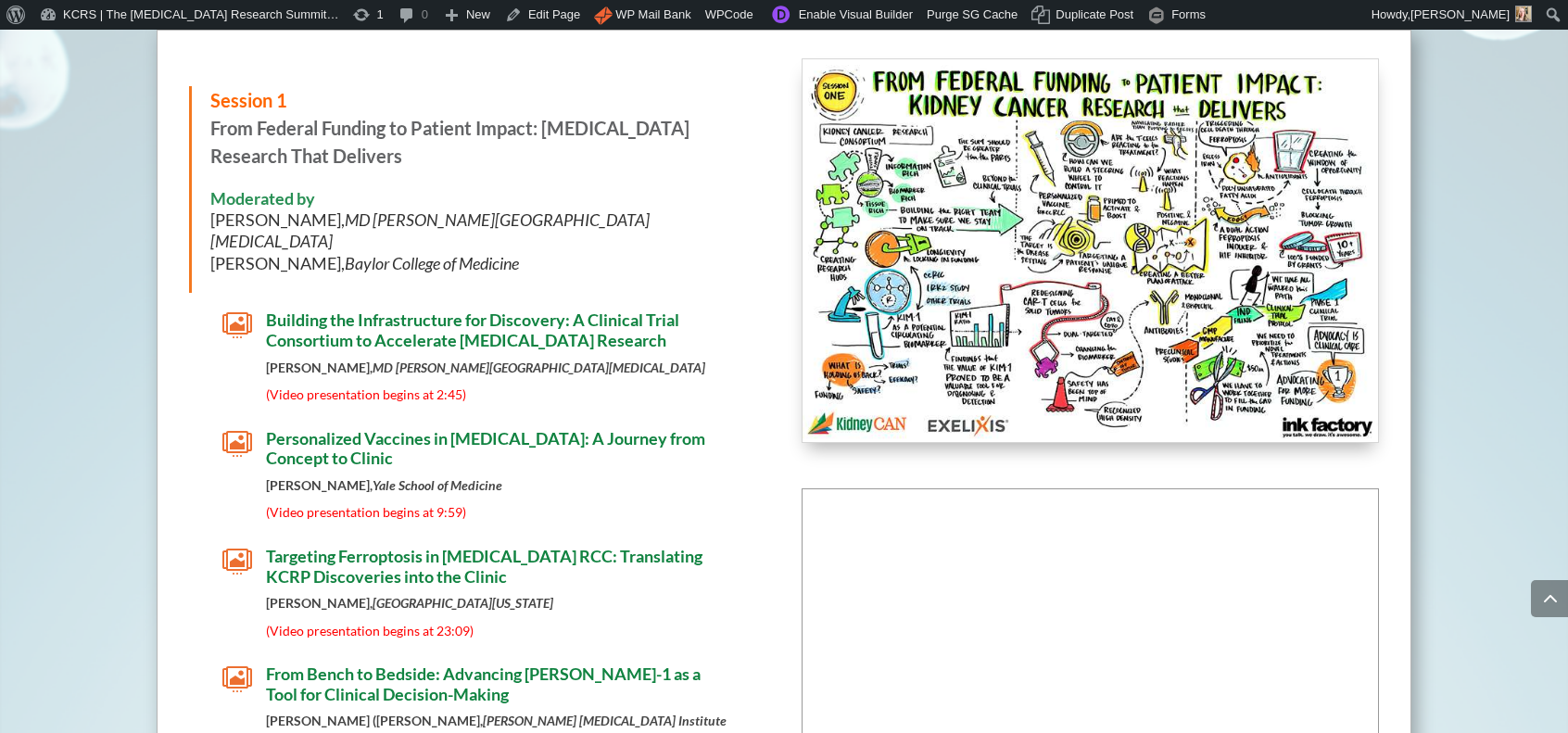
scroll to position [2001, 0]
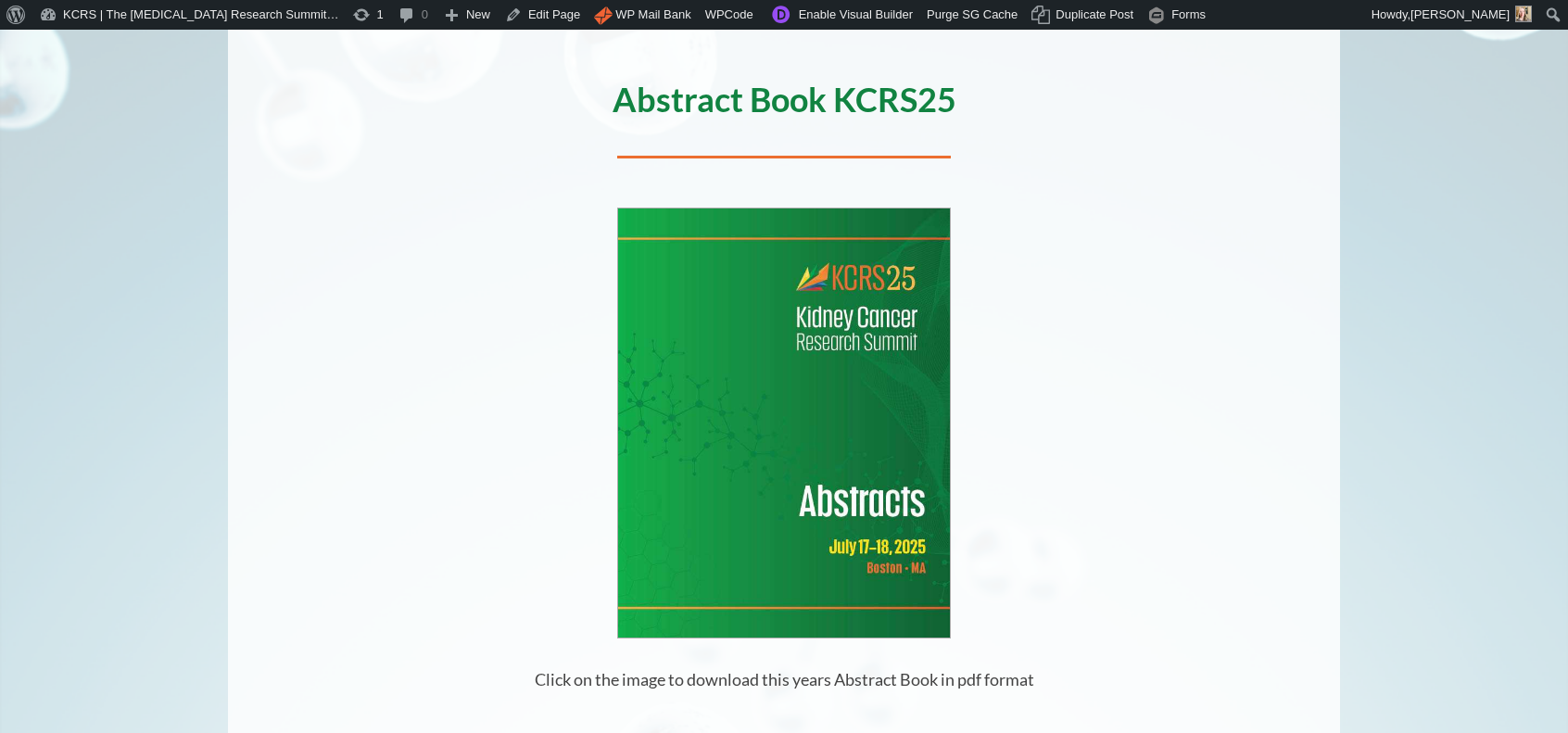
scroll to position [297, 0]
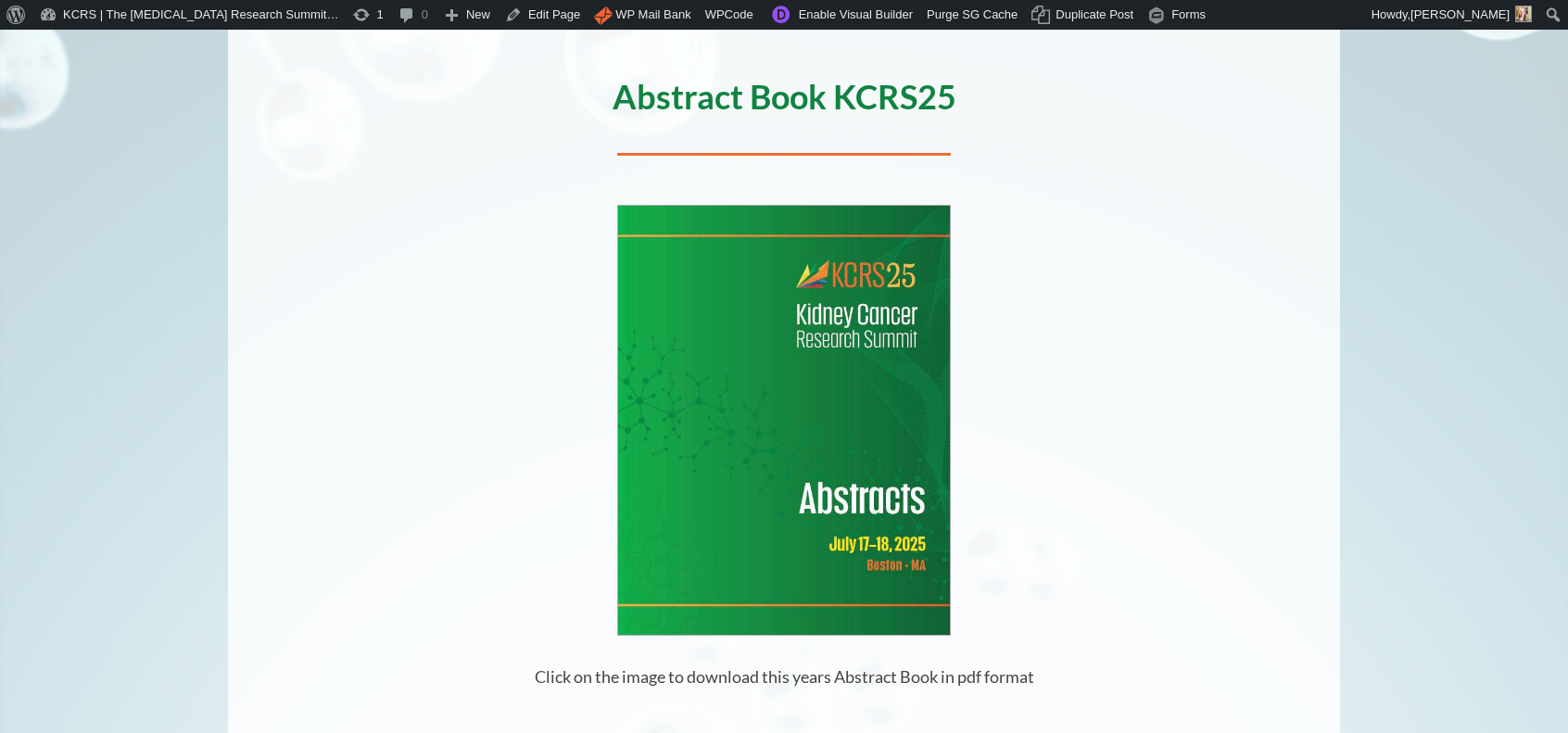
click at [823, 428] on img at bounding box center [784, 420] width 332 height 429
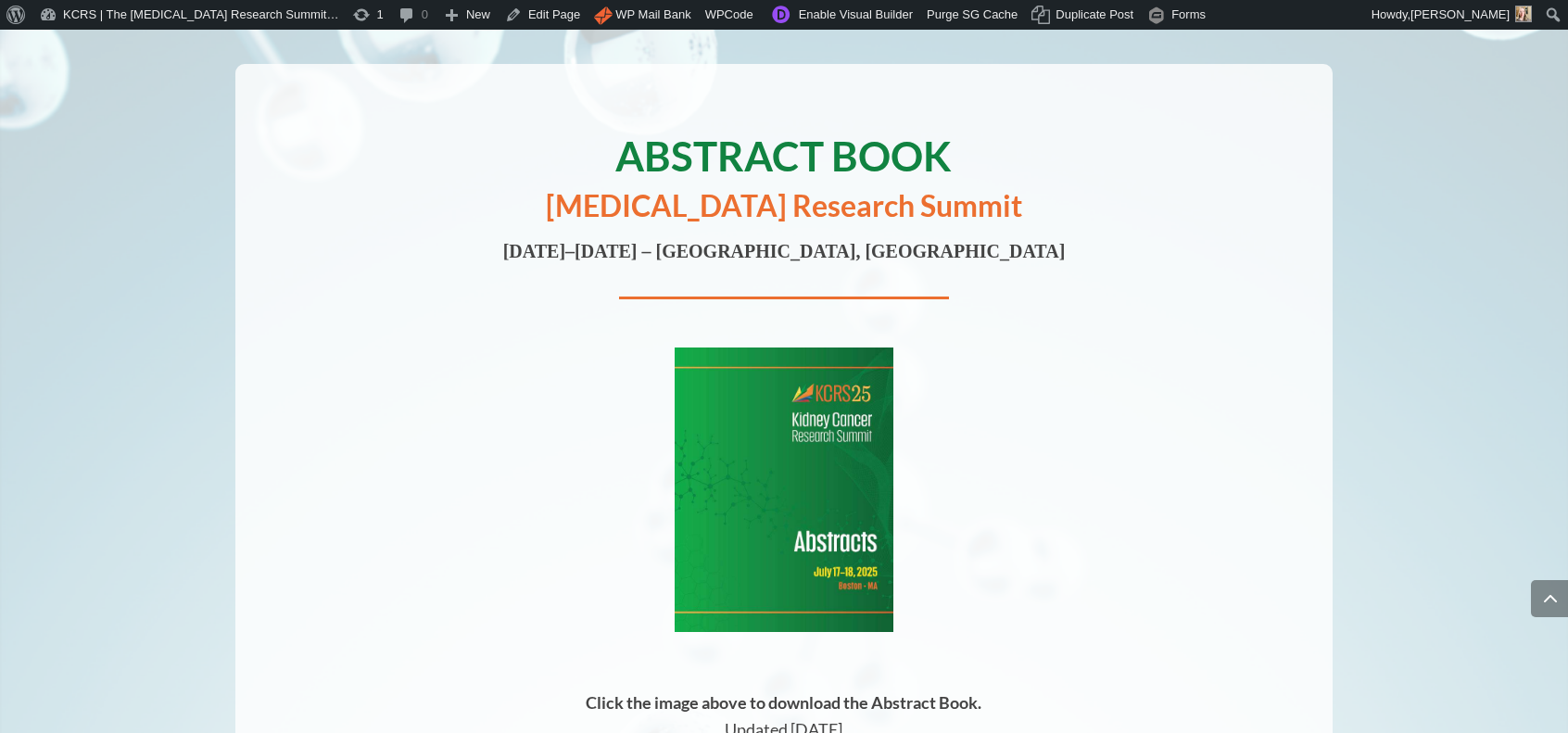
scroll to position [20269, 0]
